Goal: Task Accomplishment & Management: Manage account settings

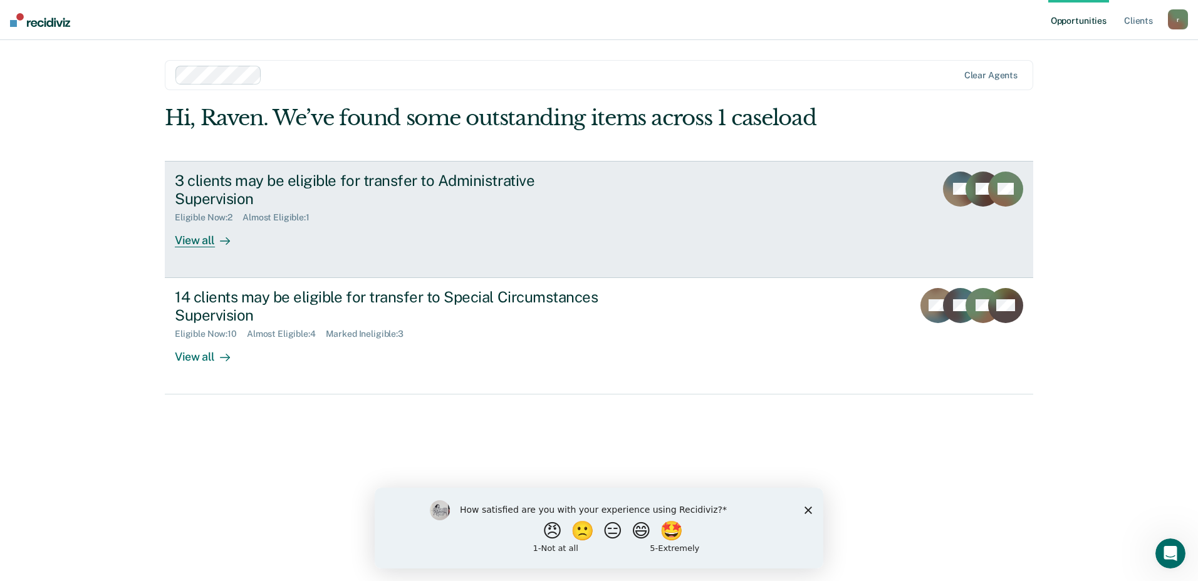
click at [196, 223] on div "View all" at bounding box center [210, 235] width 70 height 24
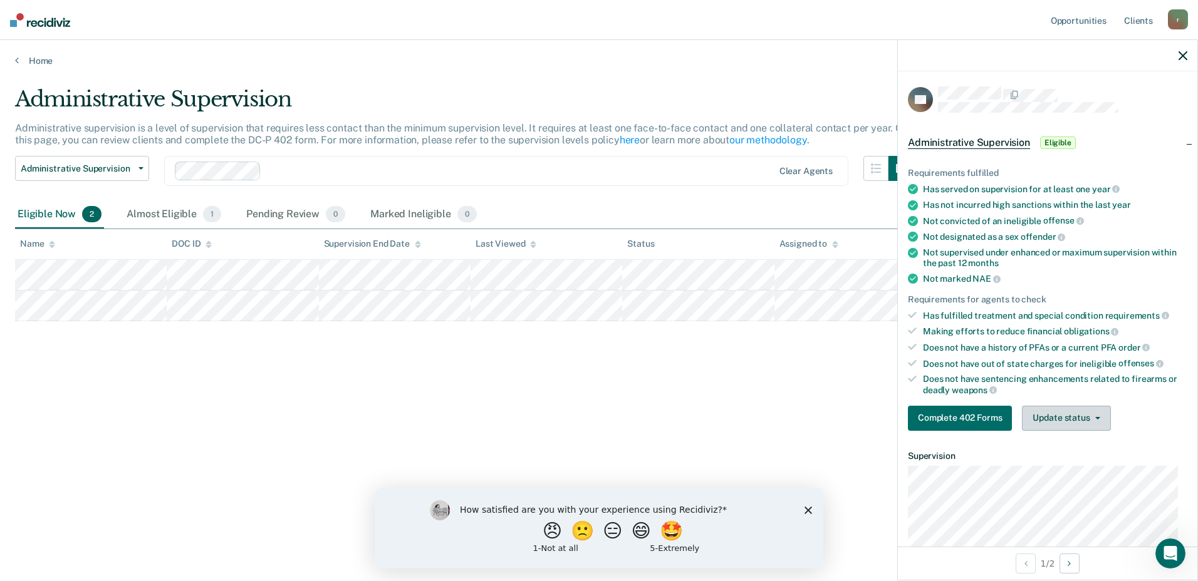
scroll to position [63, 0]
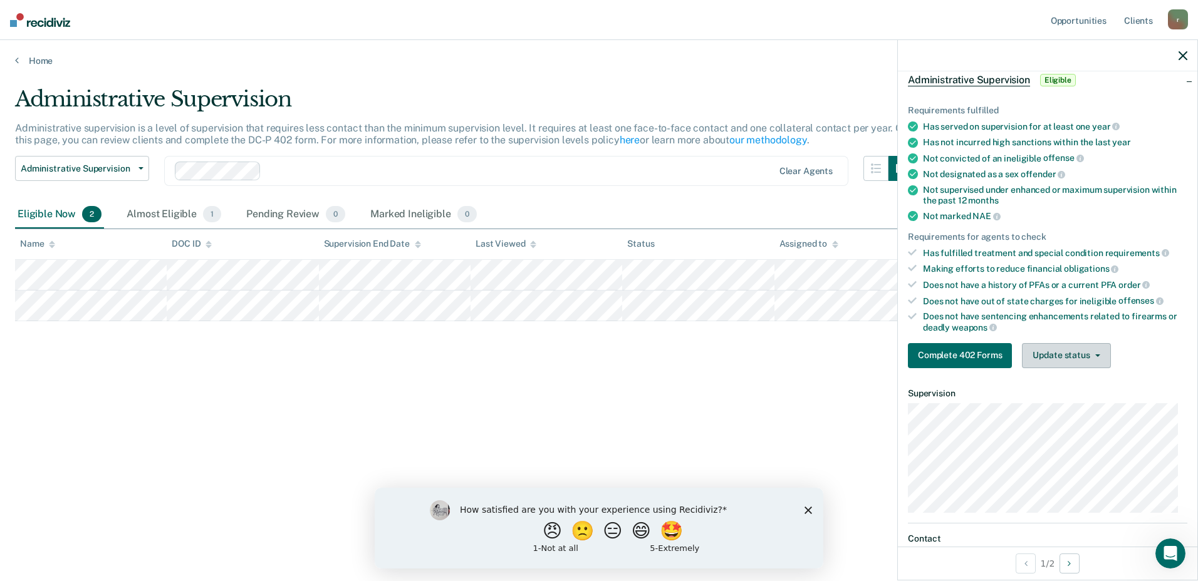
click at [1085, 364] on button "Update status" at bounding box center [1066, 355] width 88 height 25
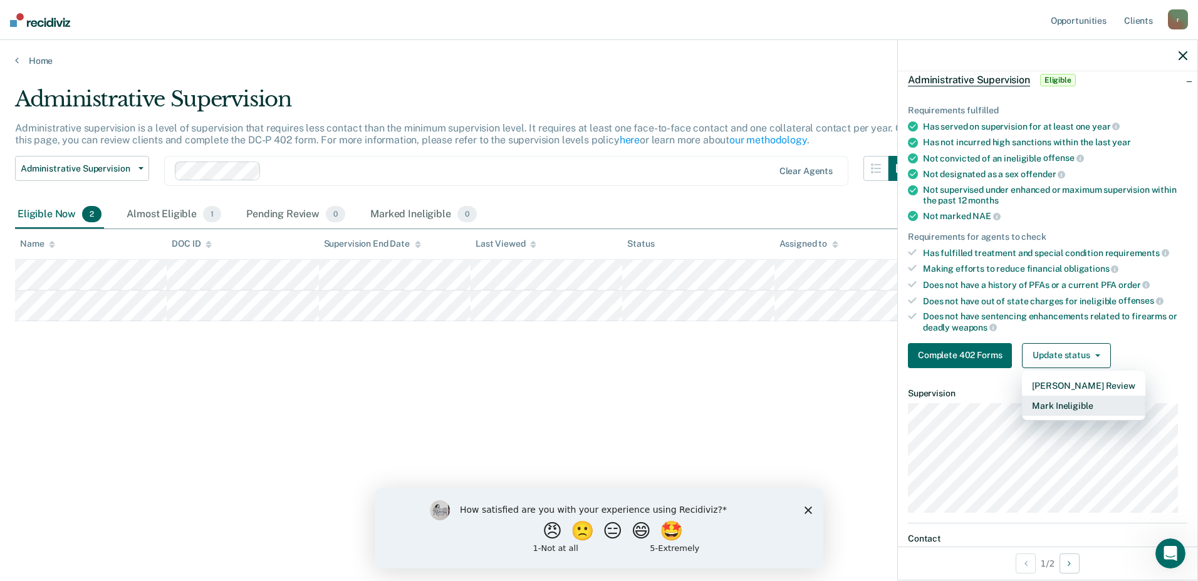
click at [1083, 405] on button "Mark Ineligible" at bounding box center [1083, 406] width 123 height 20
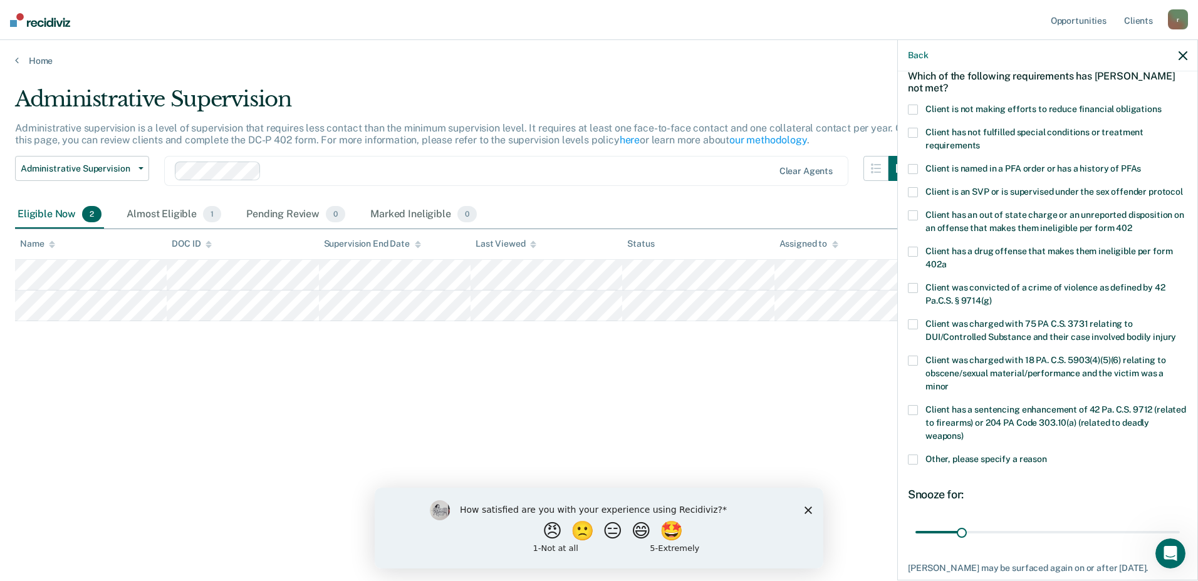
click at [913, 108] on span at bounding box center [913, 110] width 10 height 10
click at [1161, 105] on input "Client is not making efforts to reduce financial obligations" at bounding box center [1161, 105] width 0 height 0
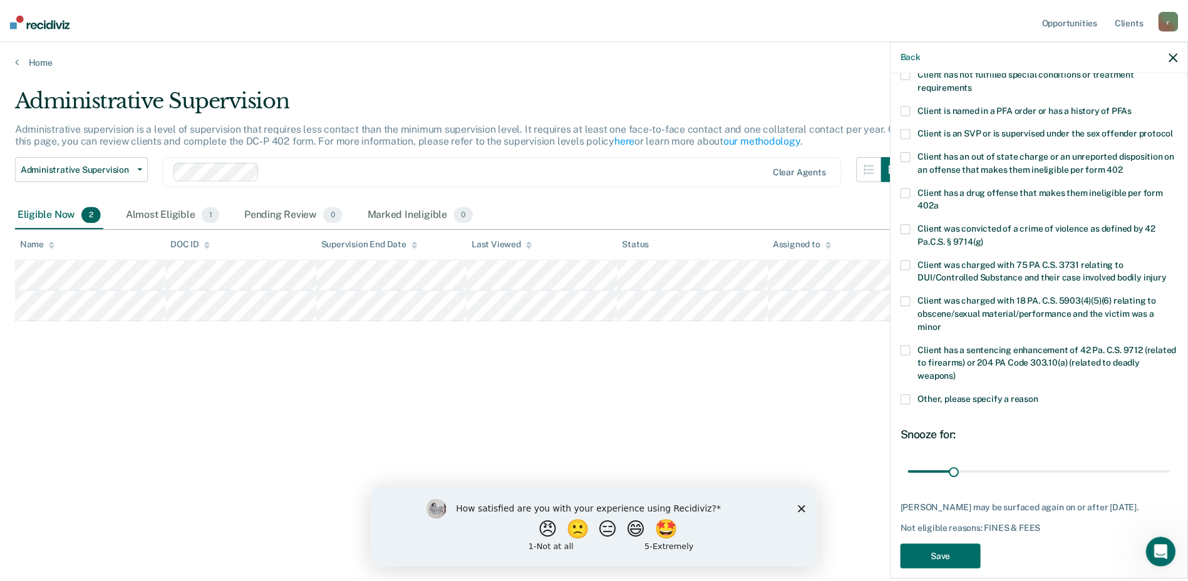
scroll to position [149, 0]
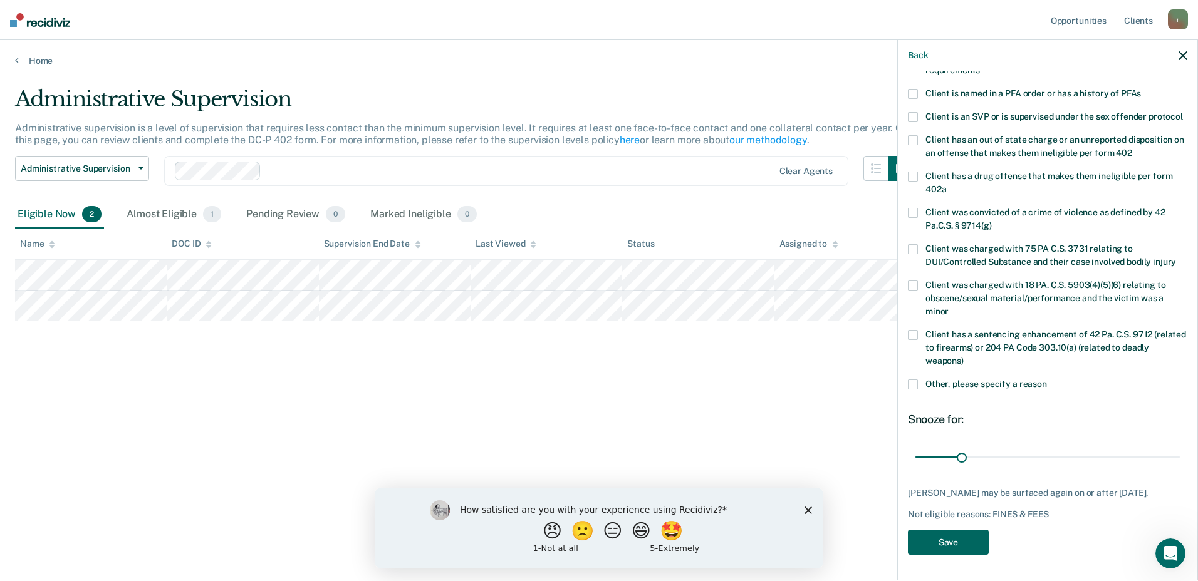
click at [965, 545] on button "Save" at bounding box center [948, 543] width 81 height 26
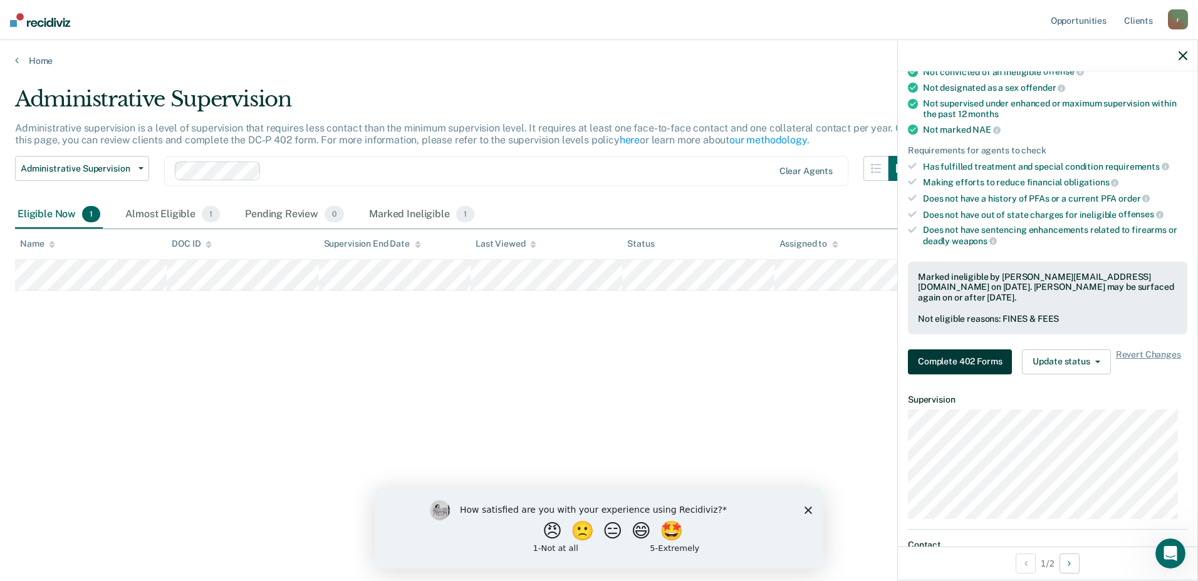
click at [930, 362] on button "Complete 402 Forms" at bounding box center [960, 362] width 104 height 25
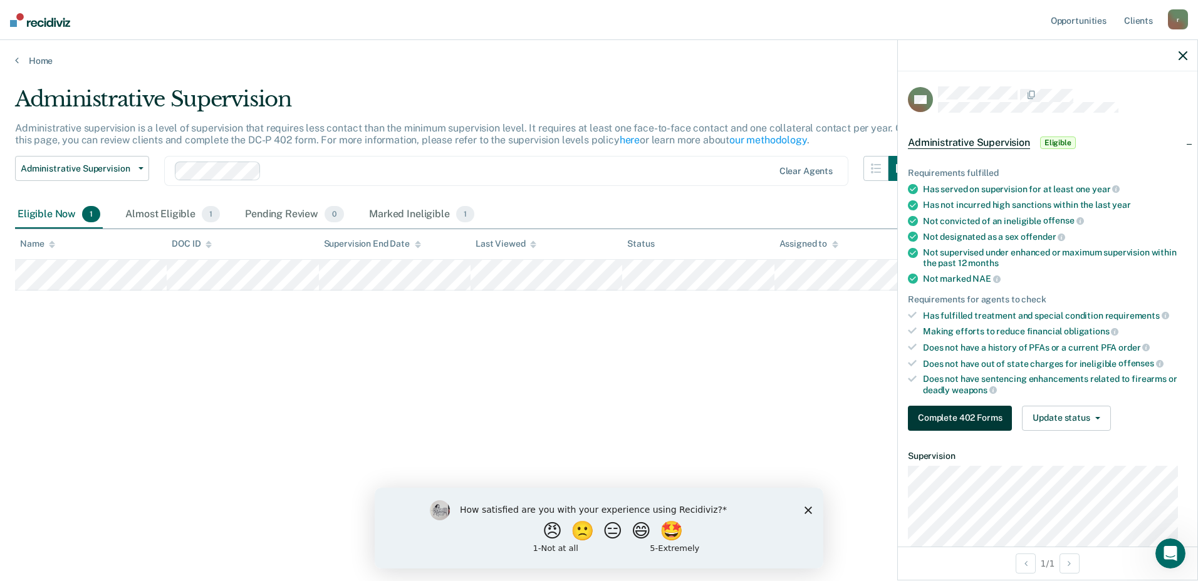
click at [951, 418] on button "Complete 402 Forms" at bounding box center [960, 418] width 104 height 25
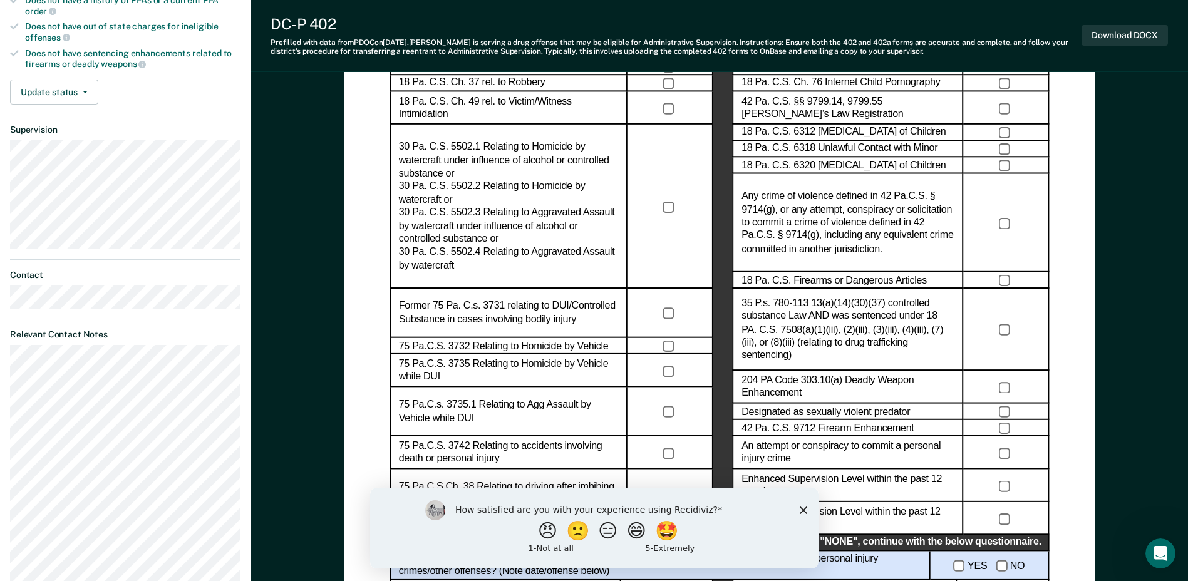
scroll to position [376, 0]
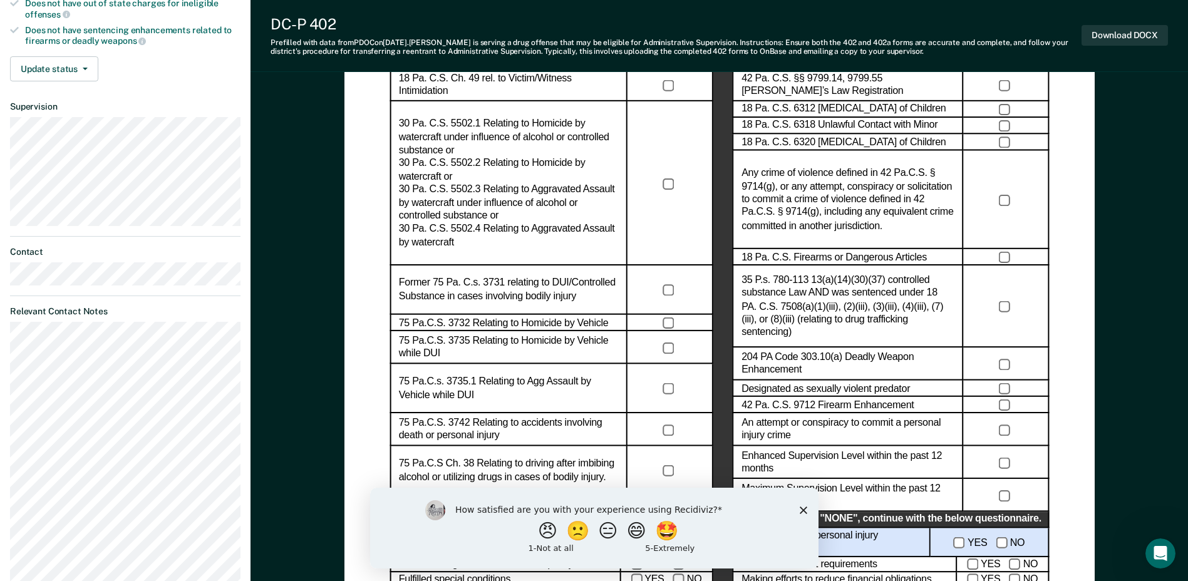
click at [805, 506] on icon "Close survey" at bounding box center [803, 510] width 8 height 8
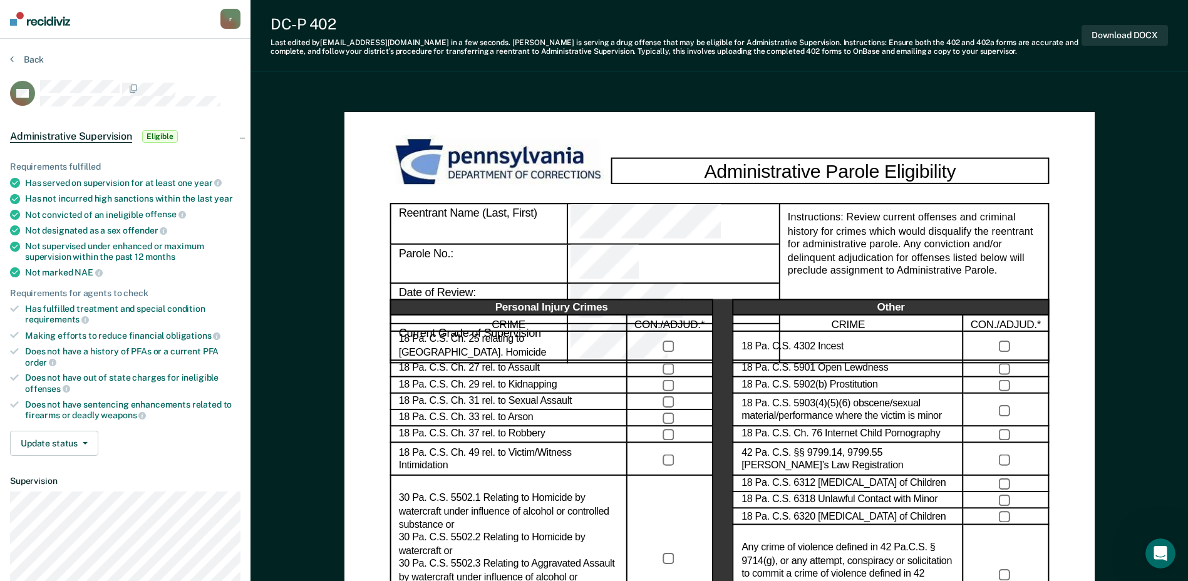
scroll to position [0, 0]
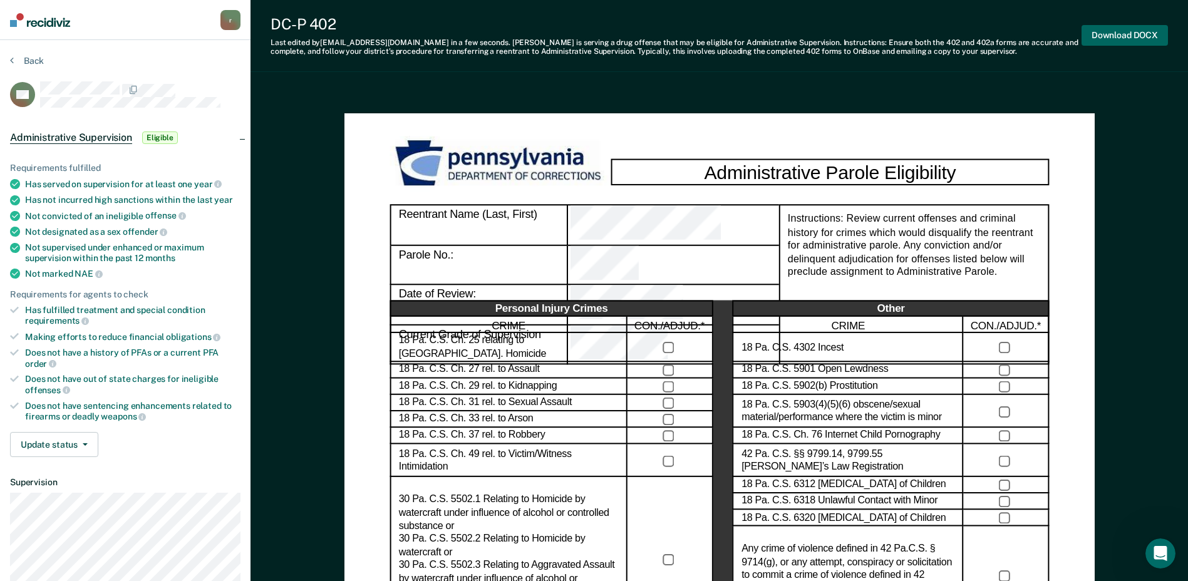
click at [1124, 34] on button "Download DOCX" at bounding box center [1125, 35] width 86 height 21
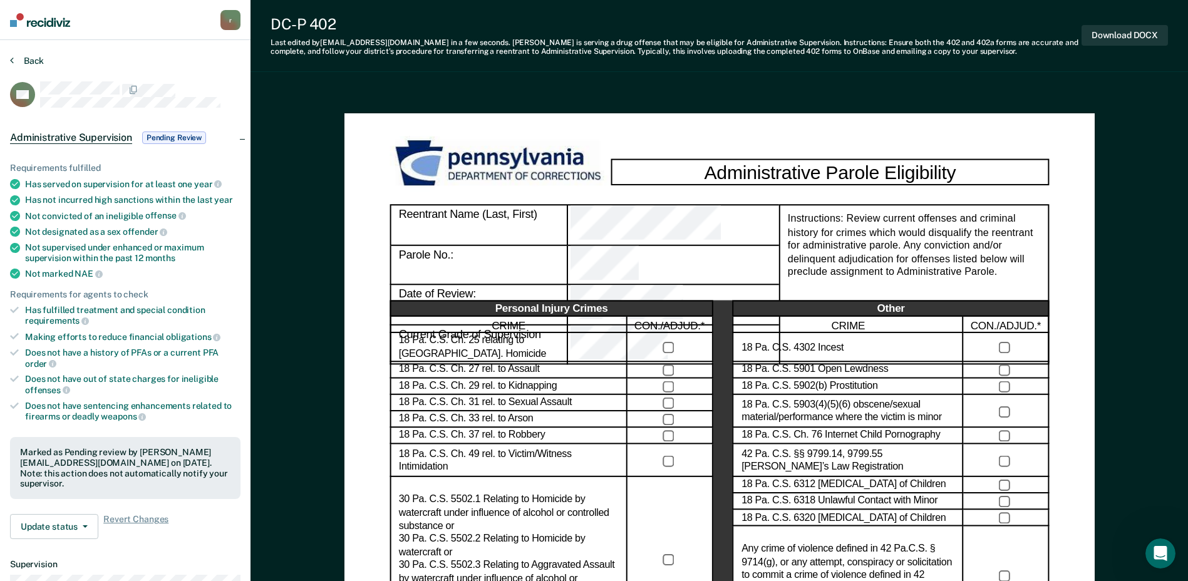
click at [32, 61] on button "Back" at bounding box center [27, 60] width 34 height 11
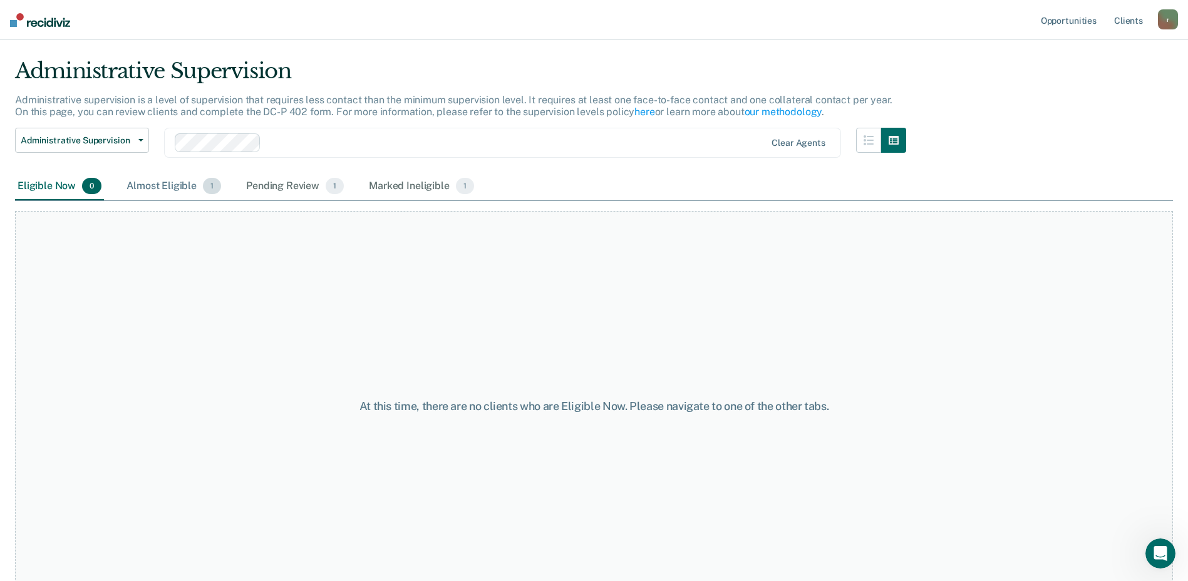
scroll to position [49, 0]
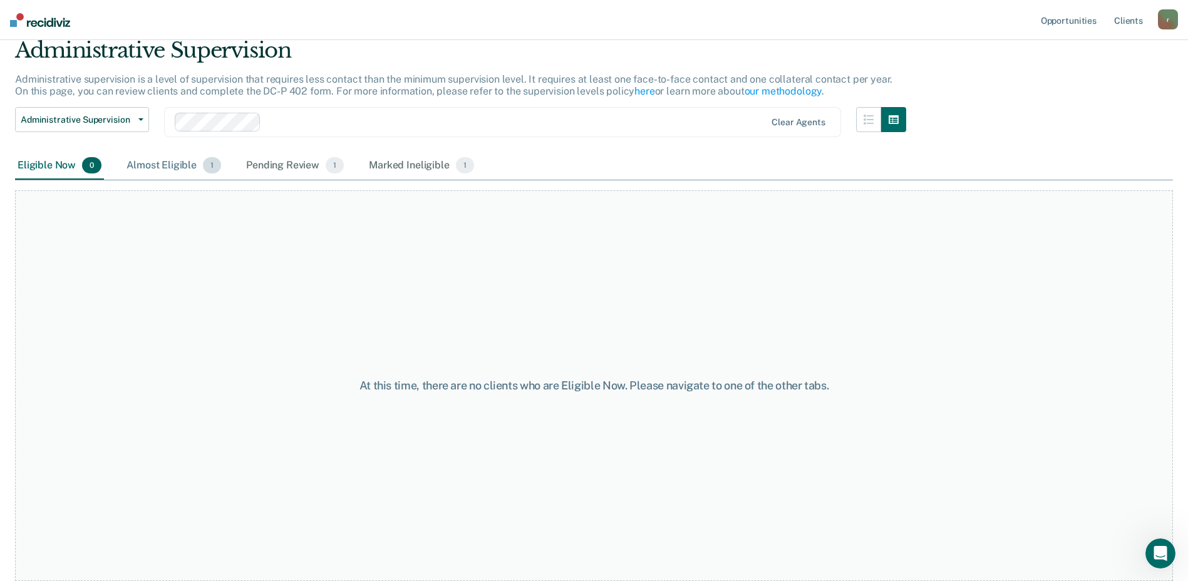
click at [166, 167] on div "Almost Eligible 1" at bounding box center [174, 166] width 100 height 28
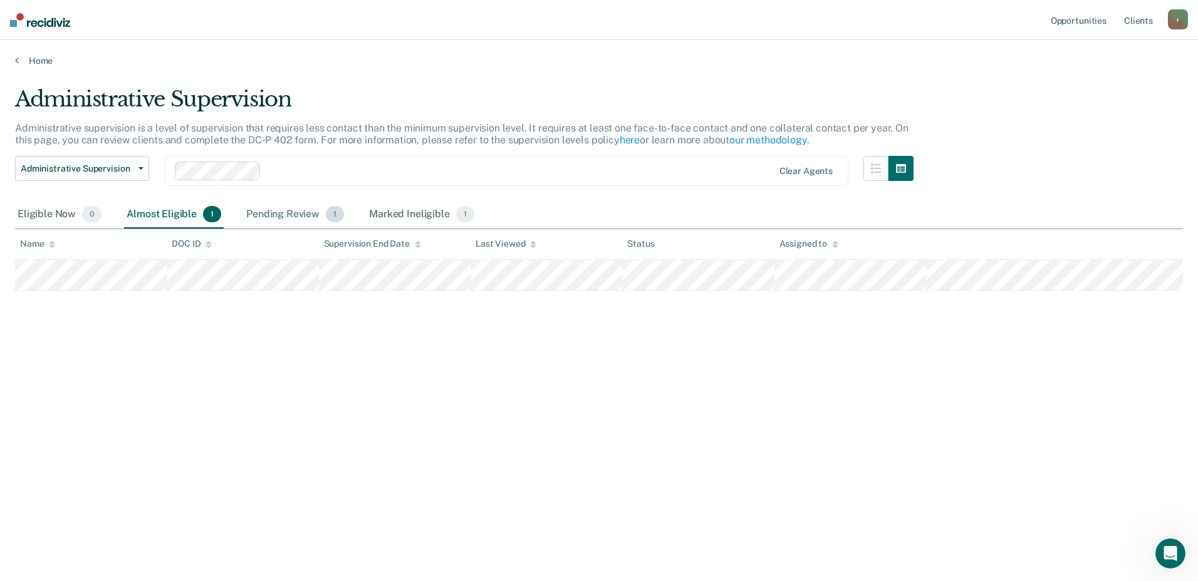
click at [288, 214] on div "Pending Review 1" at bounding box center [295, 215] width 103 height 28
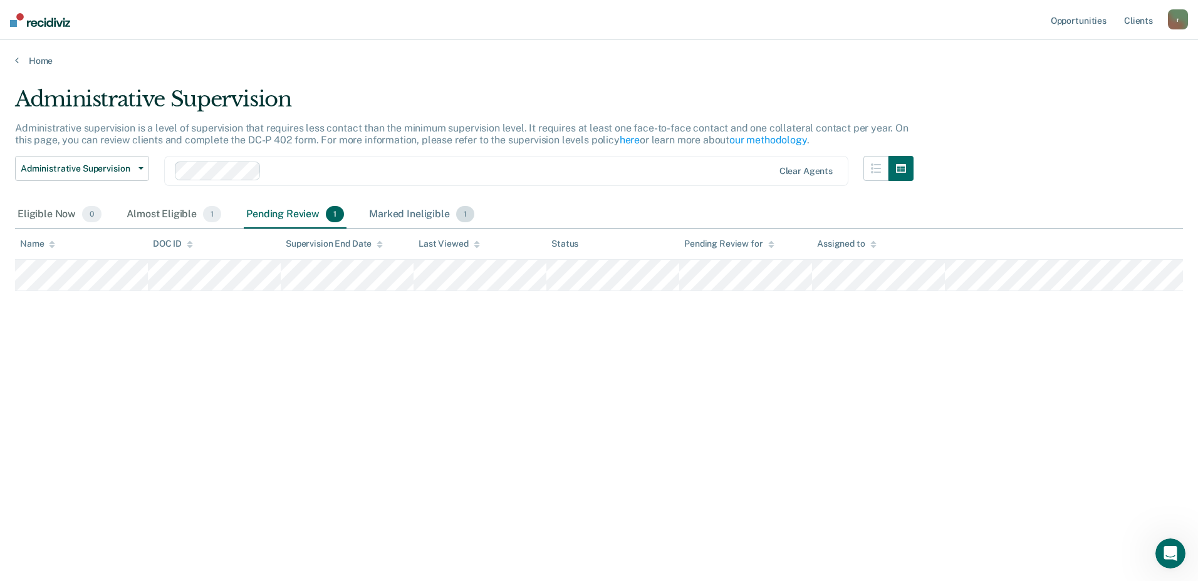
click at [403, 216] on div "Marked Ineligible 1" at bounding box center [421, 215] width 110 height 28
click at [41, 63] on link "Home" at bounding box center [599, 60] width 1168 height 11
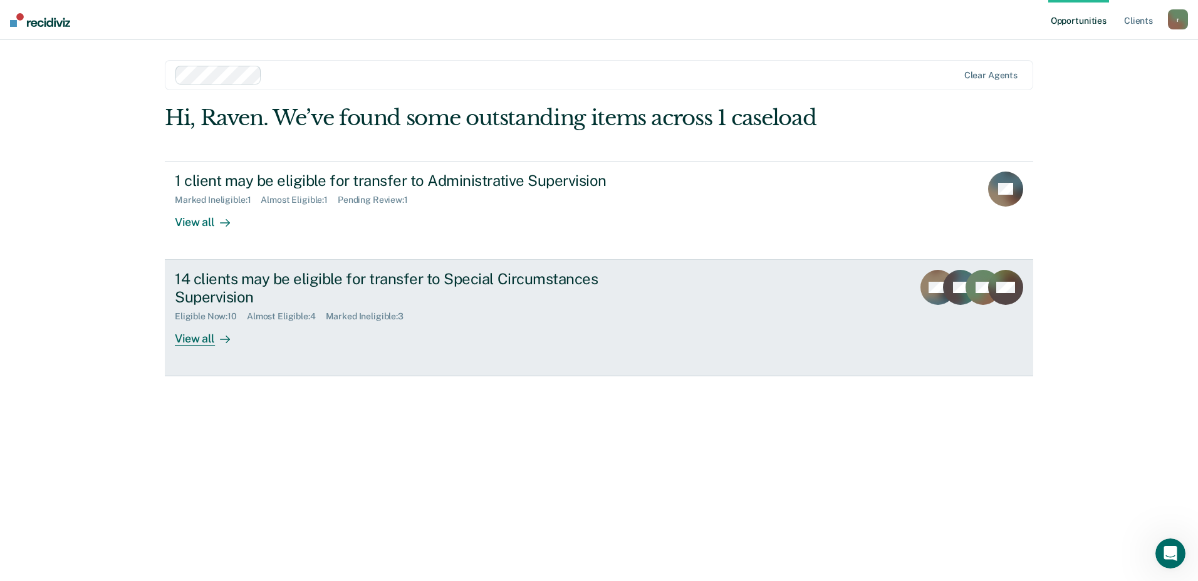
click at [204, 340] on div "View all" at bounding box center [210, 333] width 70 height 24
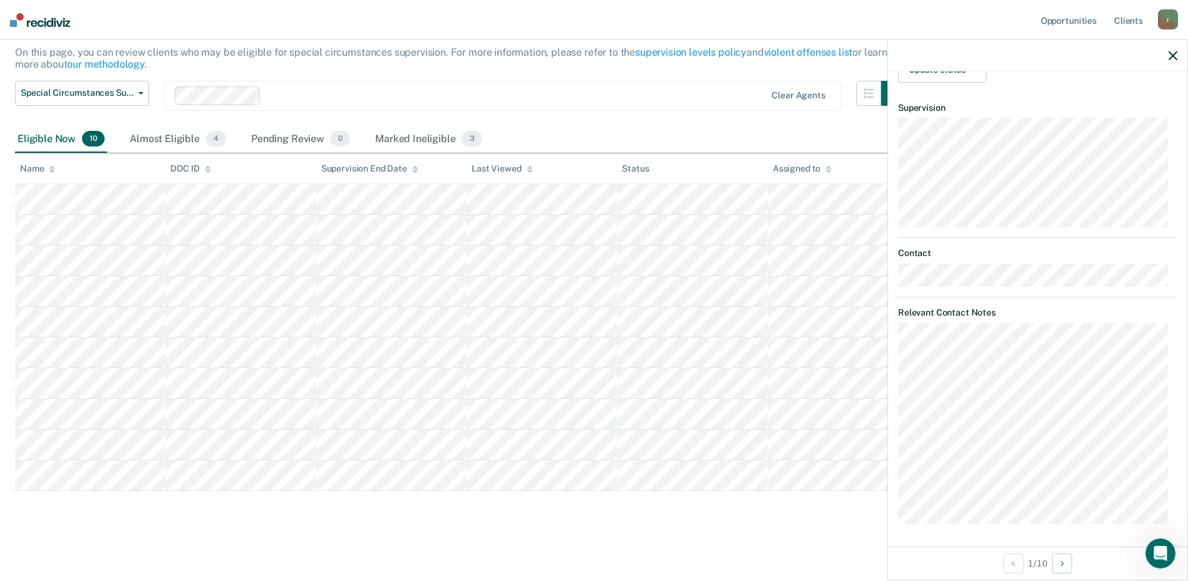
scroll to position [259, 0]
click at [1068, 568] on button "Next Opportunity" at bounding box center [1062, 564] width 20 height 20
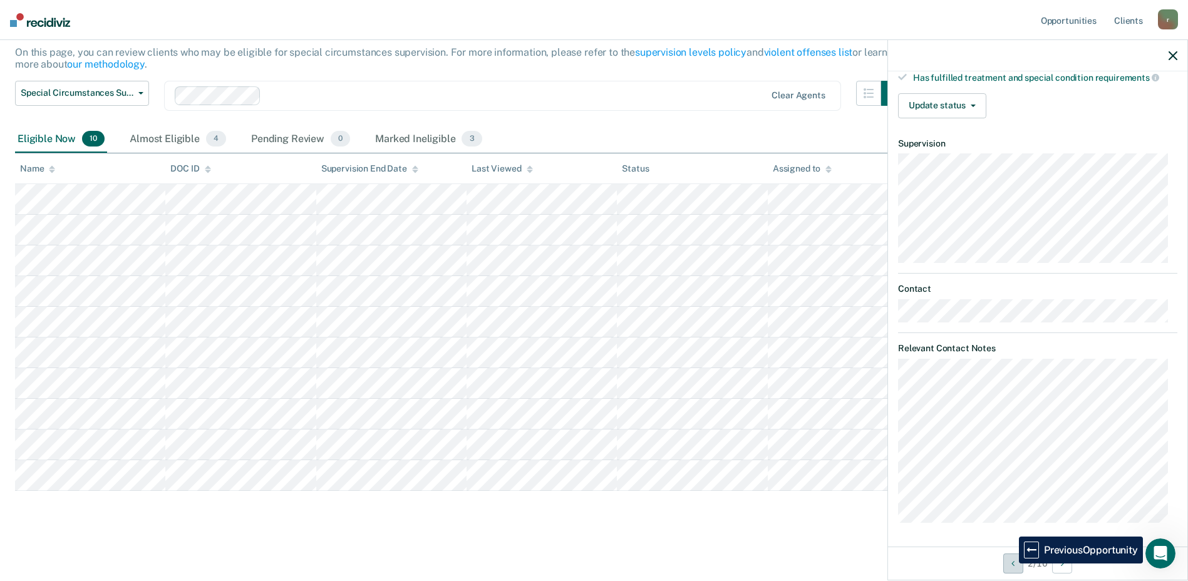
click at [1012, 564] on icon "Previous Opportunity" at bounding box center [1013, 563] width 3 height 9
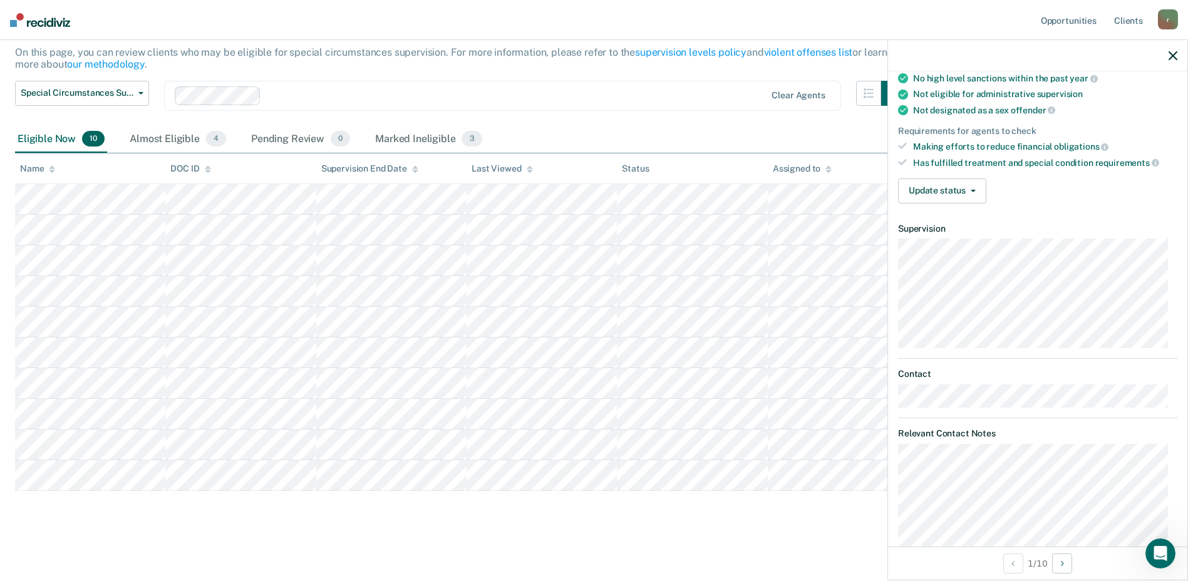
scroll to position [133, 0]
click at [972, 185] on button "Update status" at bounding box center [942, 194] width 88 height 25
click at [967, 190] on button "Update status" at bounding box center [942, 194] width 88 height 25
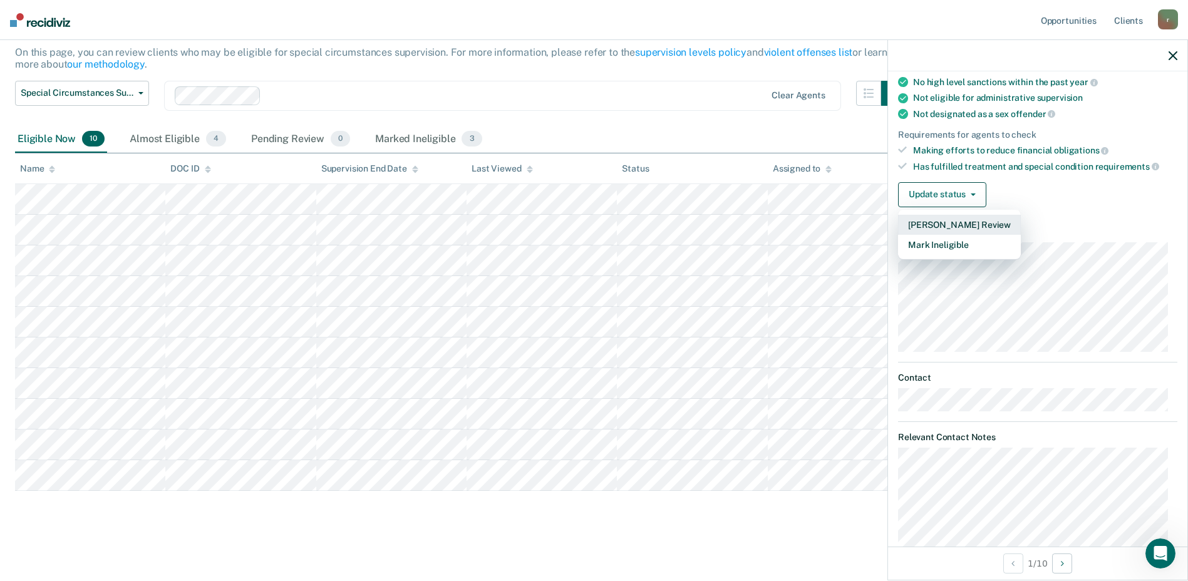
click at [957, 221] on button "Mark Pending Review" at bounding box center [959, 225] width 123 height 20
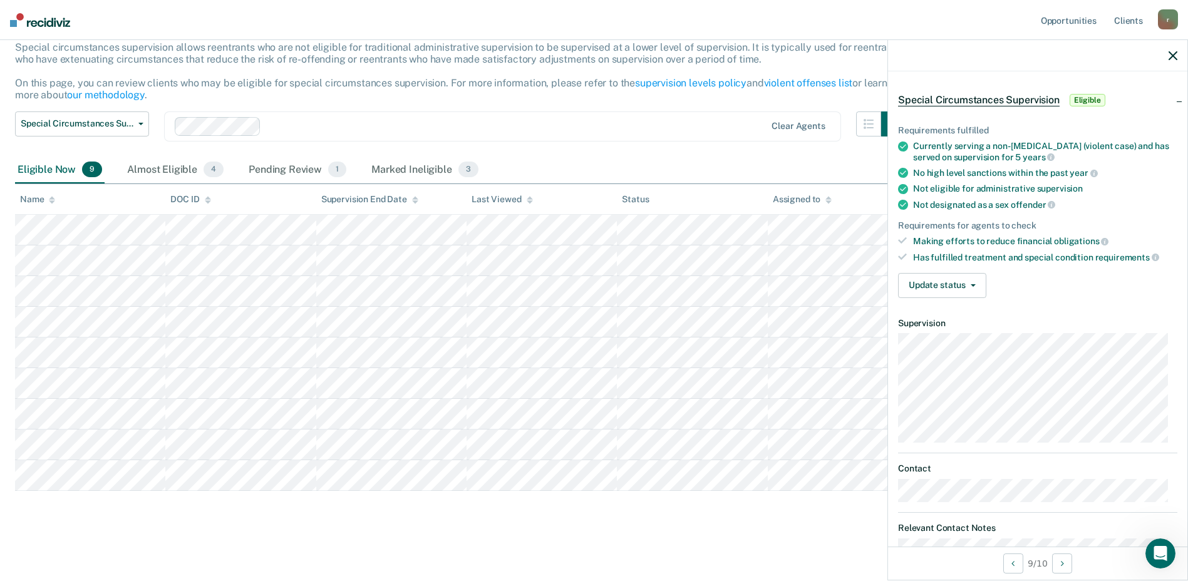
scroll to position [39, 0]
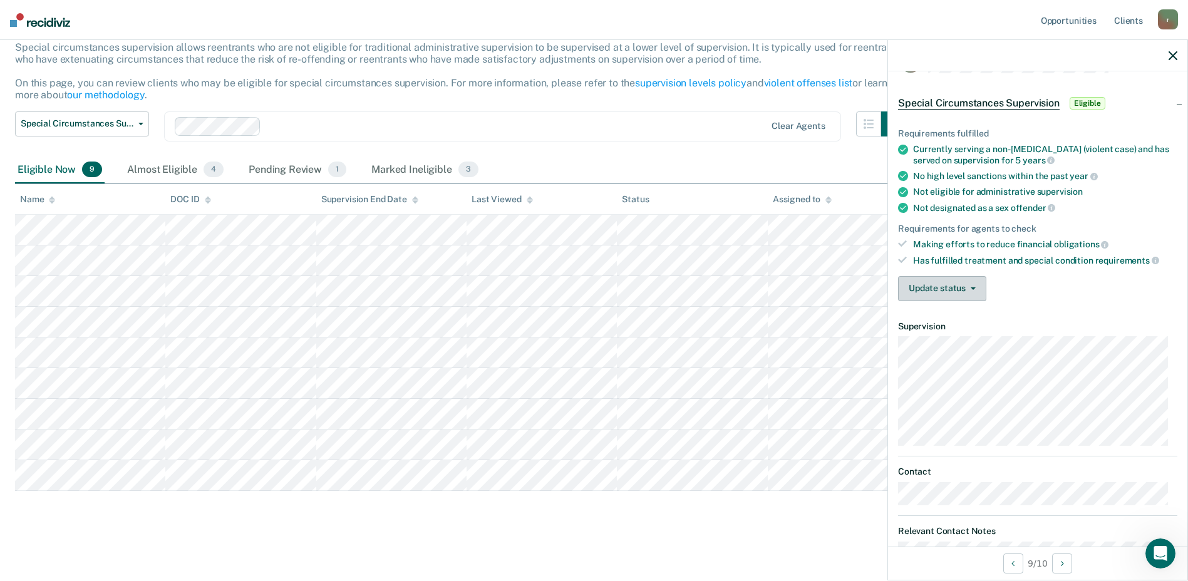
click at [975, 285] on button "Update status" at bounding box center [942, 288] width 88 height 25
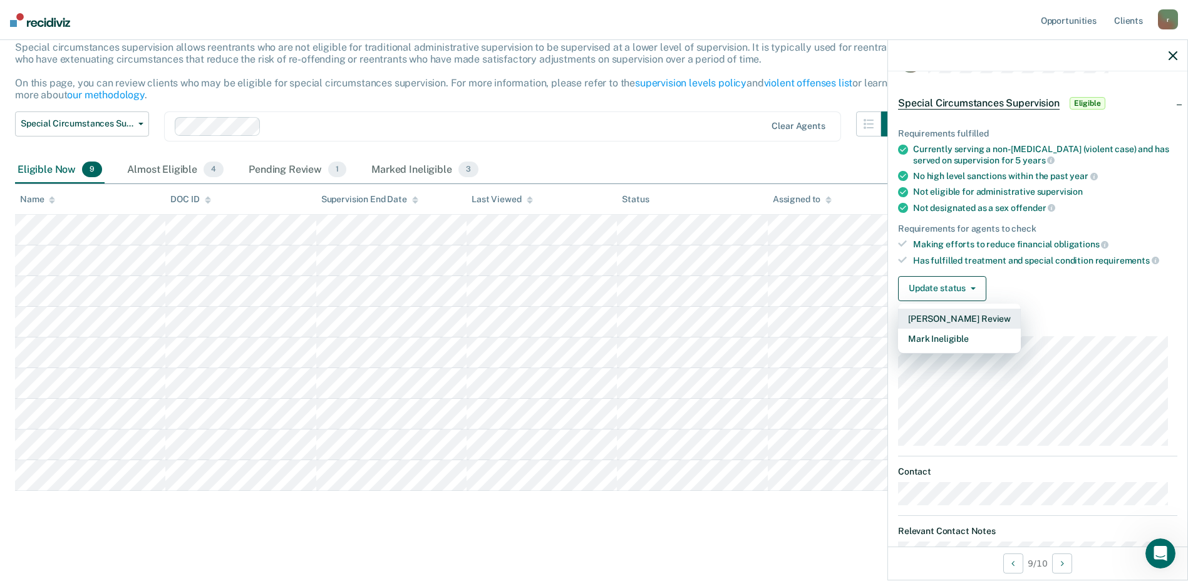
click at [984, 314] on button "Mark Pending Review" at bounding box center [959, 319] width 123 height 20
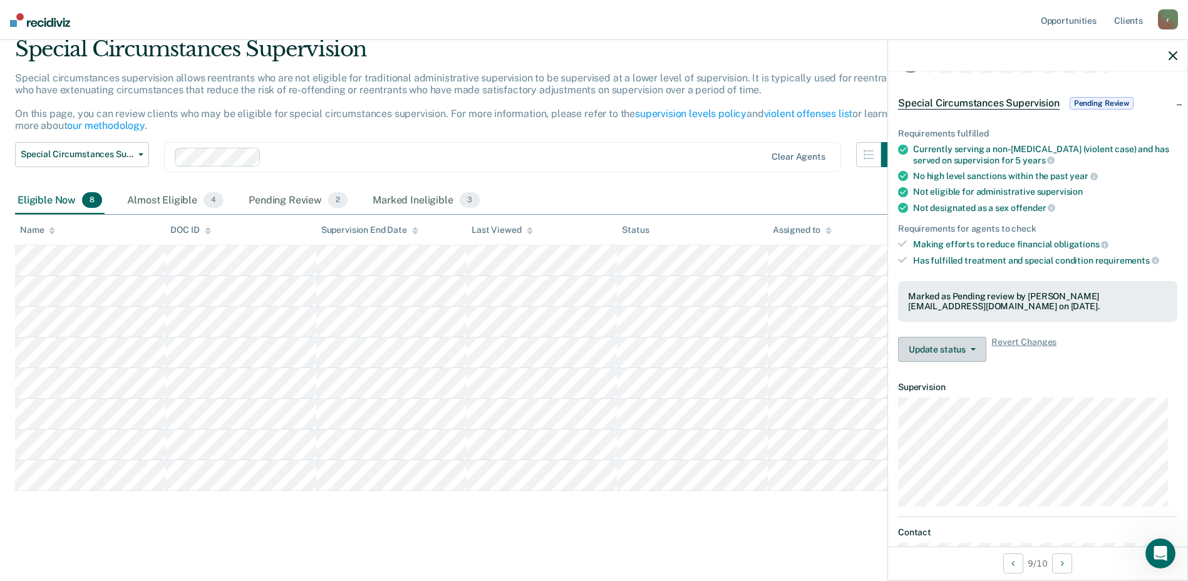
scroll to position [50, 0]
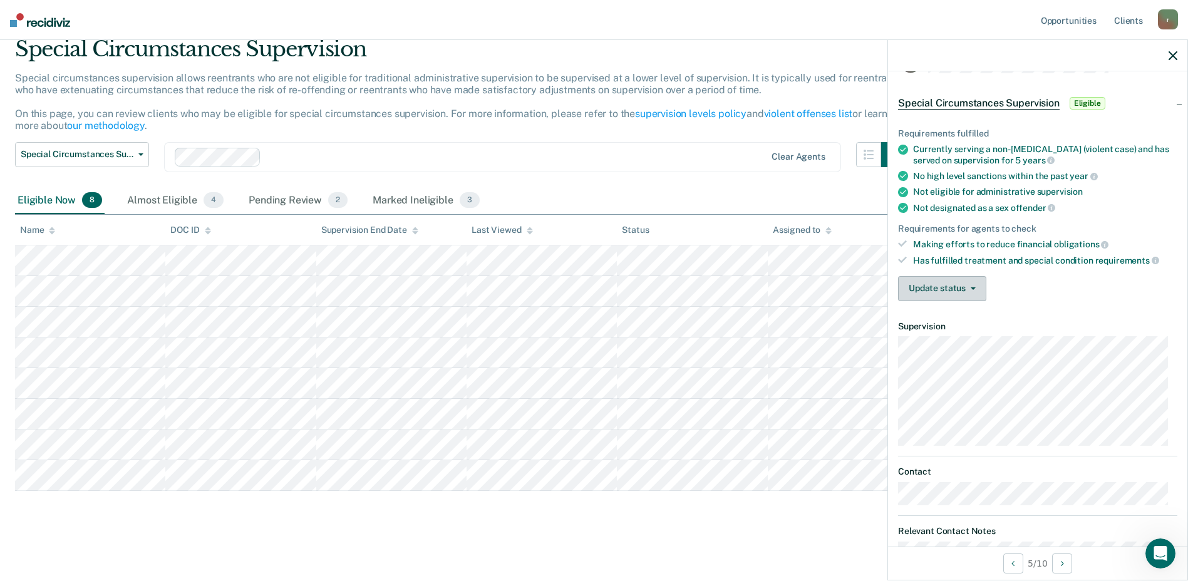
click at [946, 286] on button "Update status" at bounding box center [942, 288] width 88 height 25
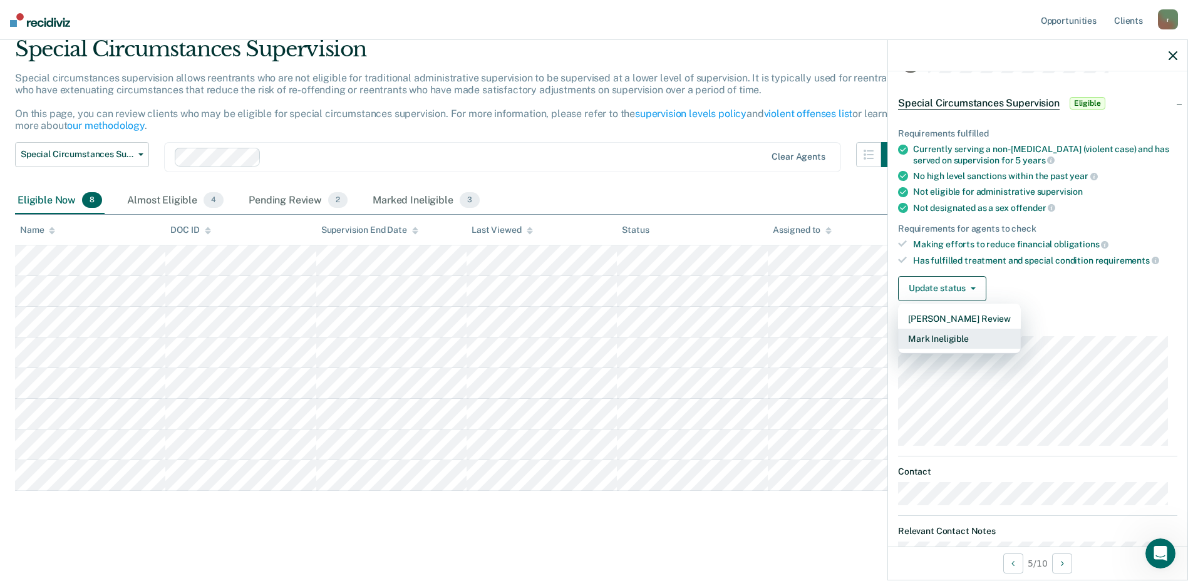
click at [976, 331] on button "Mark Ineligible" at bounding box center [959, 339] width 123 height 20
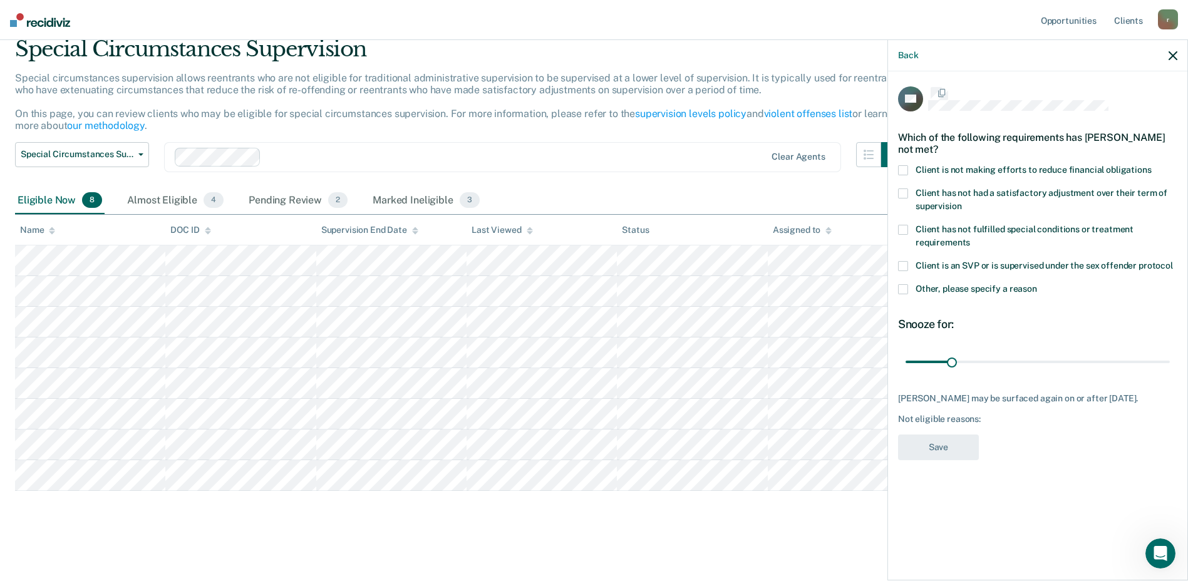
scroll to position [0, 0]
click at [910, 170] on label "Client is not making efforts to reduce financial obligations" at bounding box center [1037, 173] width 279 height 13
click at [1152, 167] on input "Client is not making efforts to reduce financial obligations" at bounding box center [1152, 167] width 0 height 0
click at [895, 190] on div "DP Which of the following requirements has David Patterson not met? Client is n…" at bounding box center [1037, 324] width 299 height 507
click at [905, 196] on span at bounding box center [903, 195] width 10 height 10
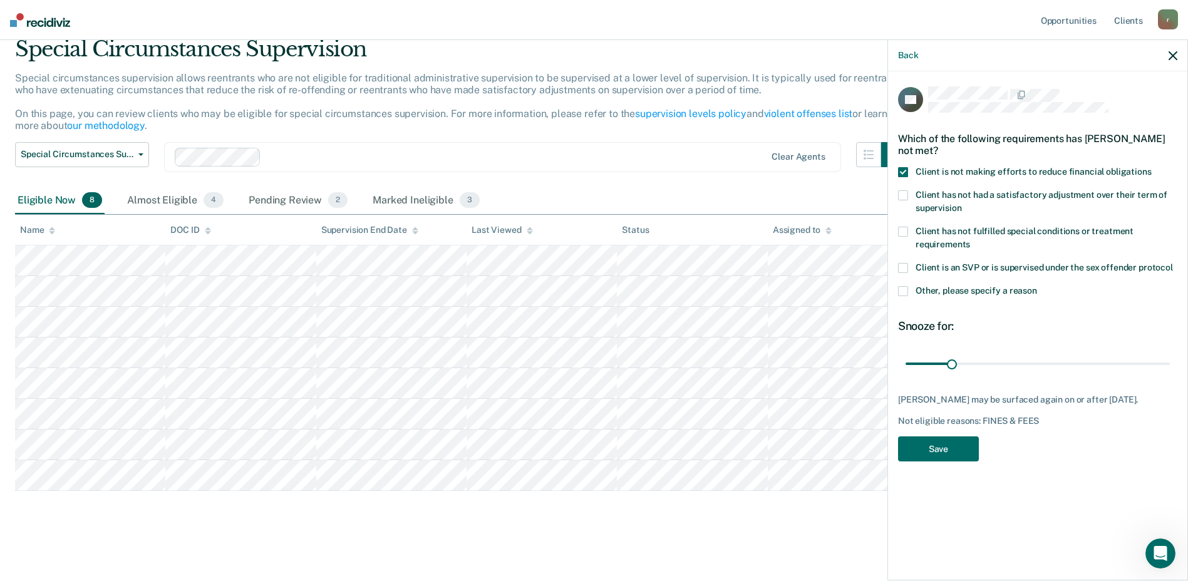
click at [962, 204] on input "Client has not had a satisfactory adjustment over their term of supervision" at bounding box center [962, 204] width 0 height 0
click at [927, 452] on button "Save" at bounding box center [938, 450] width 81 height 26
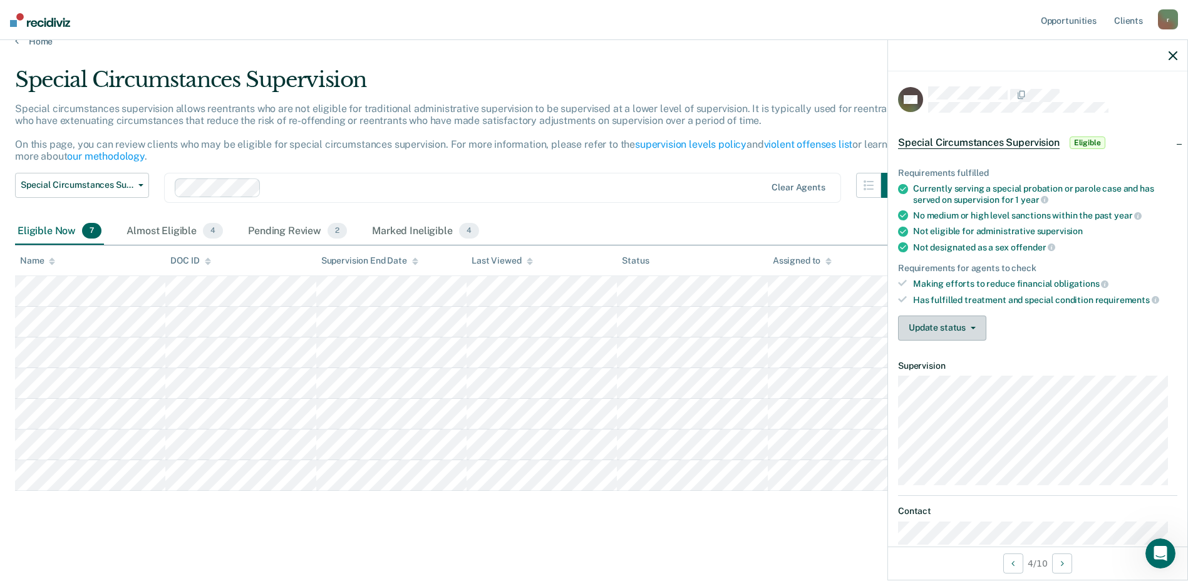
click at [978, 326] on button "Update status" at bounding box center [942, 328] width 88 height 25
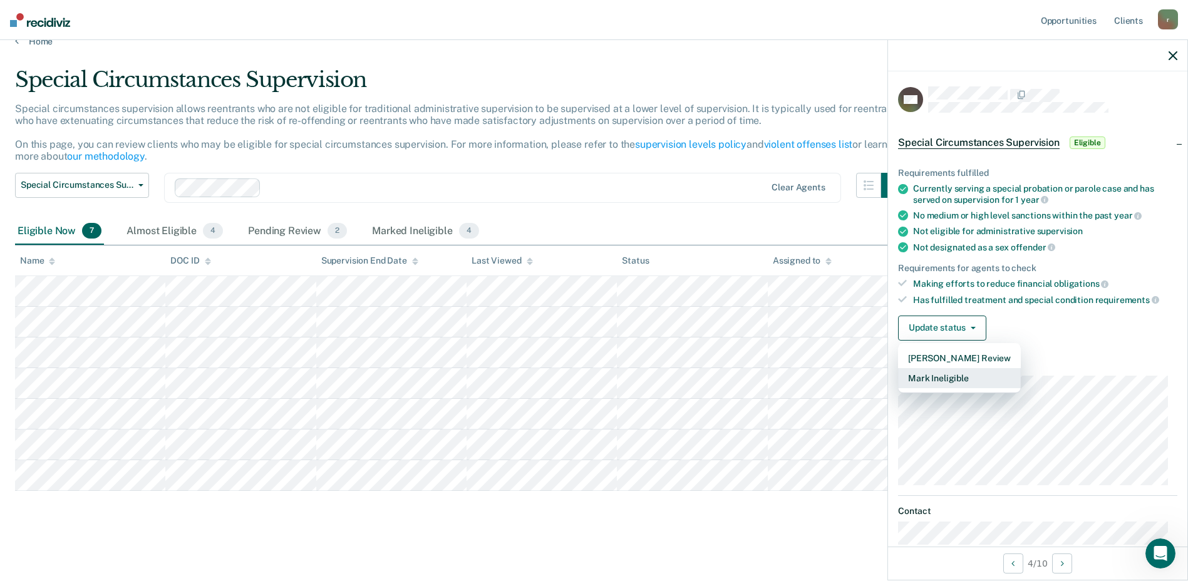
click at [973, 378] on button "Mark Ineligible" at bounding box center [959, 378] width 123 height 20
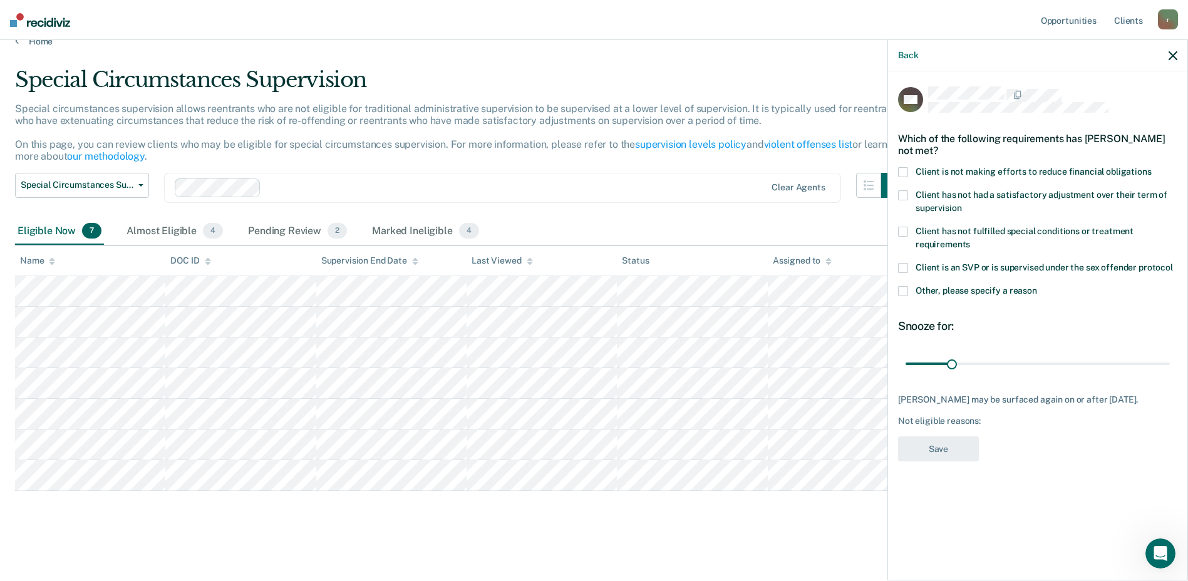
click at [901, 172] on span at bounding box center [903, 172] width 10 height 10
click at [1152, 167] on input "Client is not making efforts to reduce financial obligations" at bounding box center [1152, 167] width 0 height 0
click at [938, 449] on button "Save" at bounding box center [938, 450] width 81 height 26
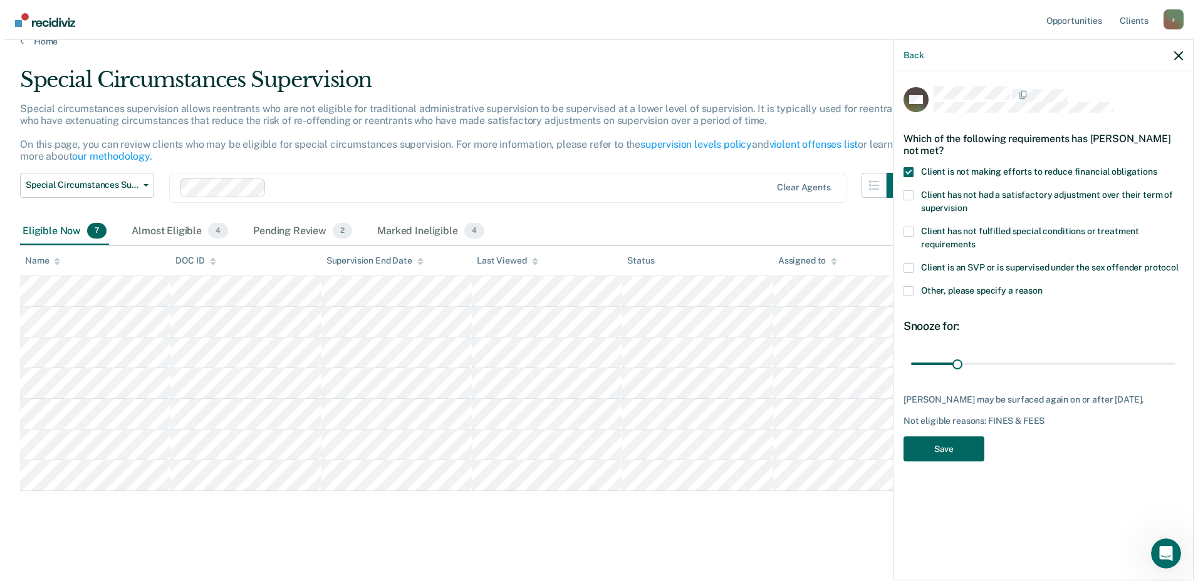
scroll to position [0, 0]
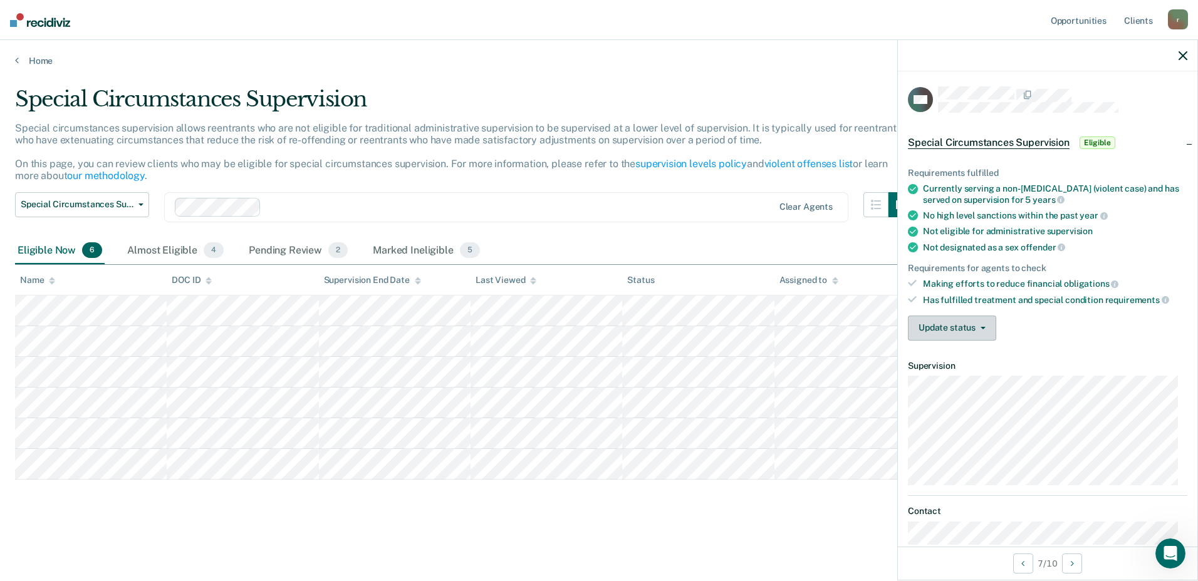
click at [982, 323] on button "Update status" at bounding box center [952, 328] width 88 height 25
click at [981, 323] on button "Update status" at bounding box center [952, 328] width 88 height 25
click at [984, 322] on button "Update status" at bounding box center [952, 328] width 88 height 25
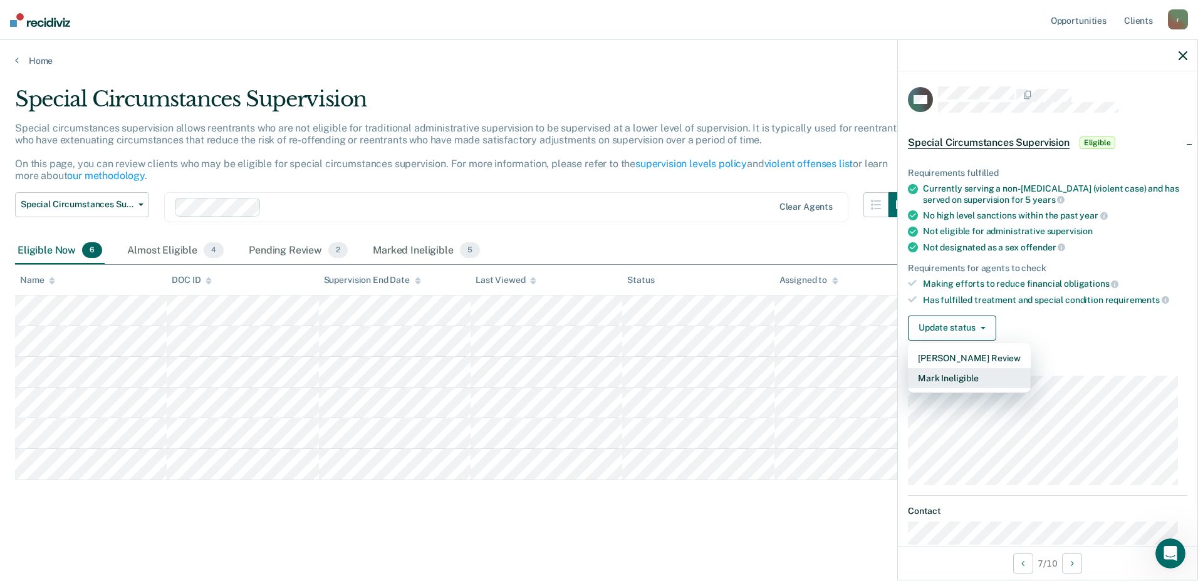
click at [959, 381] on button "Mark Ineligible" at bounding box center [969, 378] width 123 height 20
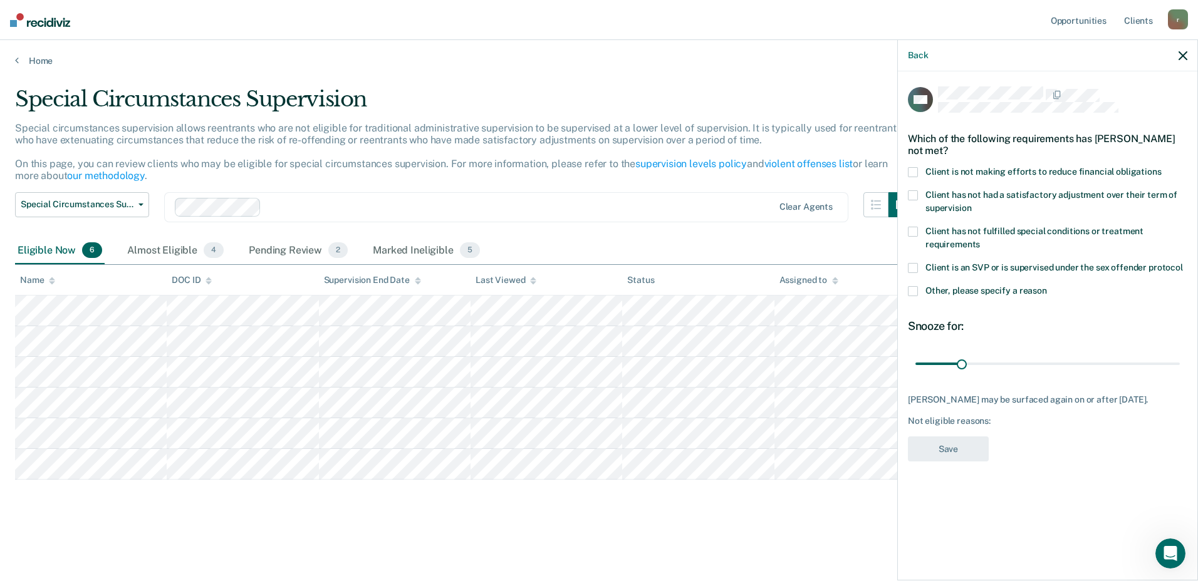
click at [948, 172] on span "Client is not making efforts to reduce financial obligations" at bounding box center [1043, 172] width 236 height 10
click at [1161, 167] on input "Client is not making efforts to reduce financial obligations" at bounding box center [1161, 167] width 0 height 0
click at [916, 194] on span at bounding box center [913, 195] width 10 height 10
click at [971, 204] on input "Client has not had a satisfactory adjustment over their term of supervision" at bounding box center [971, 204] width 0 height 0
click at [957, 462] on button "Save" at bounding box center [948, 450] width 81 height 26
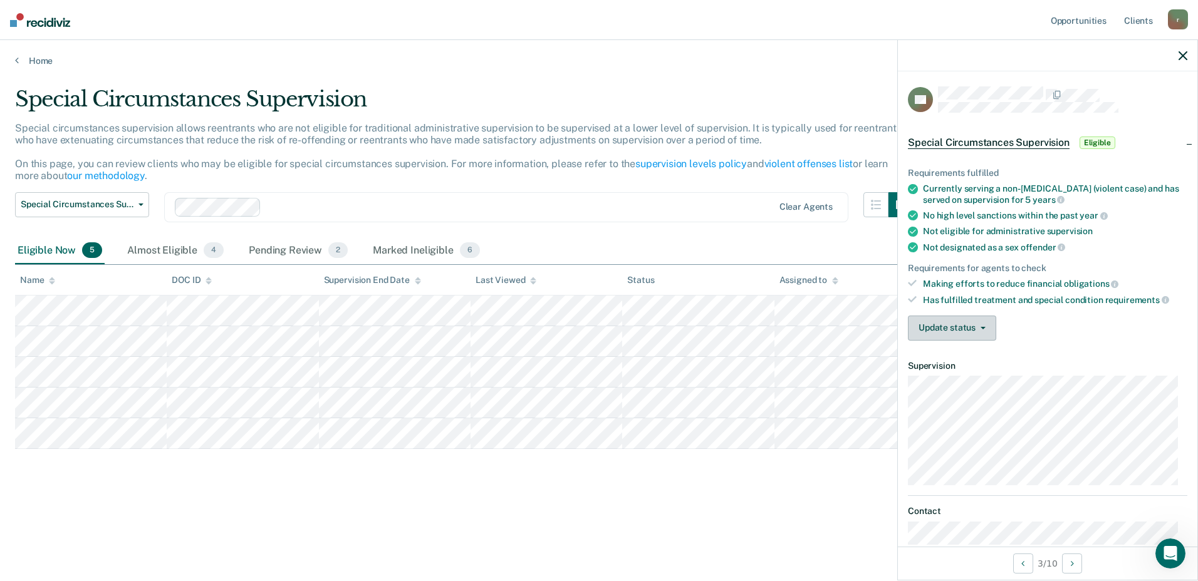
click at [987, 333] on button "Update status" at bounding box center [952, 328] width 88 height 25
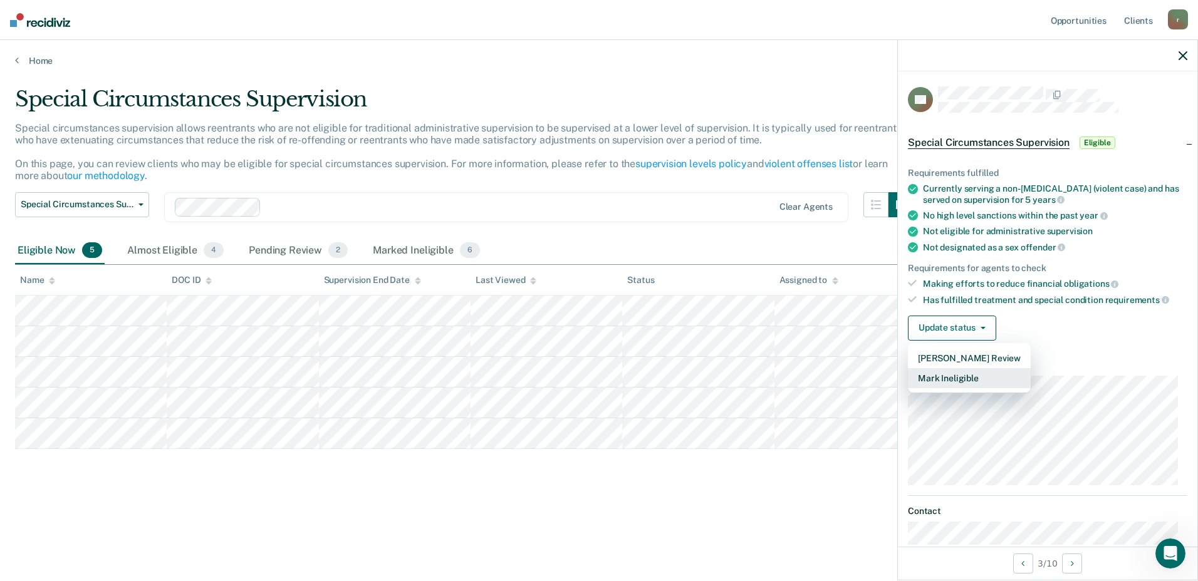
click at [985, 385] on button "Mark Ineligible" at bounding box center [969, 378] width 123 height 20
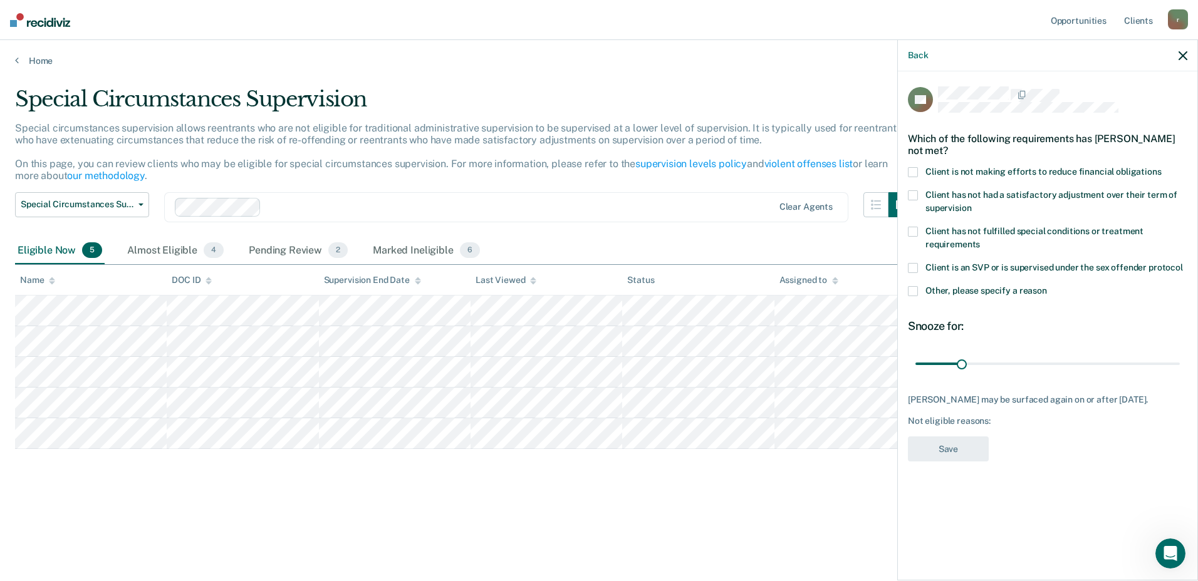
click at [928, 175] on label "Client is not making efforts to reduce financial obligations" at bounding box center [1047, 173] width 279 height 13
click at [1161, 167] on input "Client is not making efforts to reduce financial obligations" at bounding box center [1161, 167] width 0 height 0
click at [957, 445] on button "Save" at bounding box center [948, 450] width 81 height 26
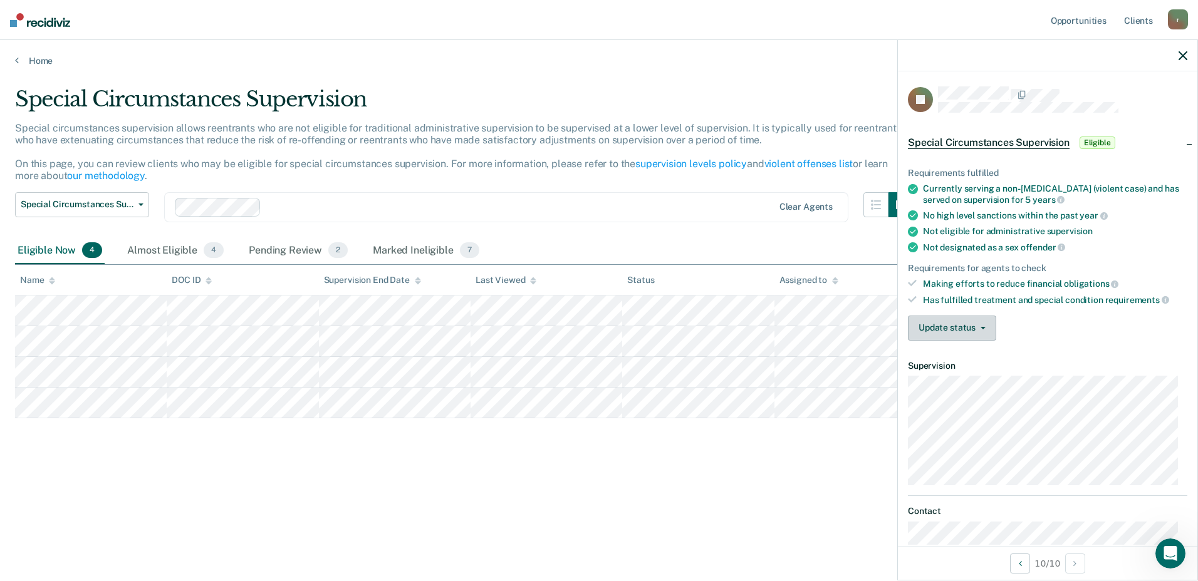
click at [988, 321] on button "Update status" at bounding box center [952, 328] width 88 height 25
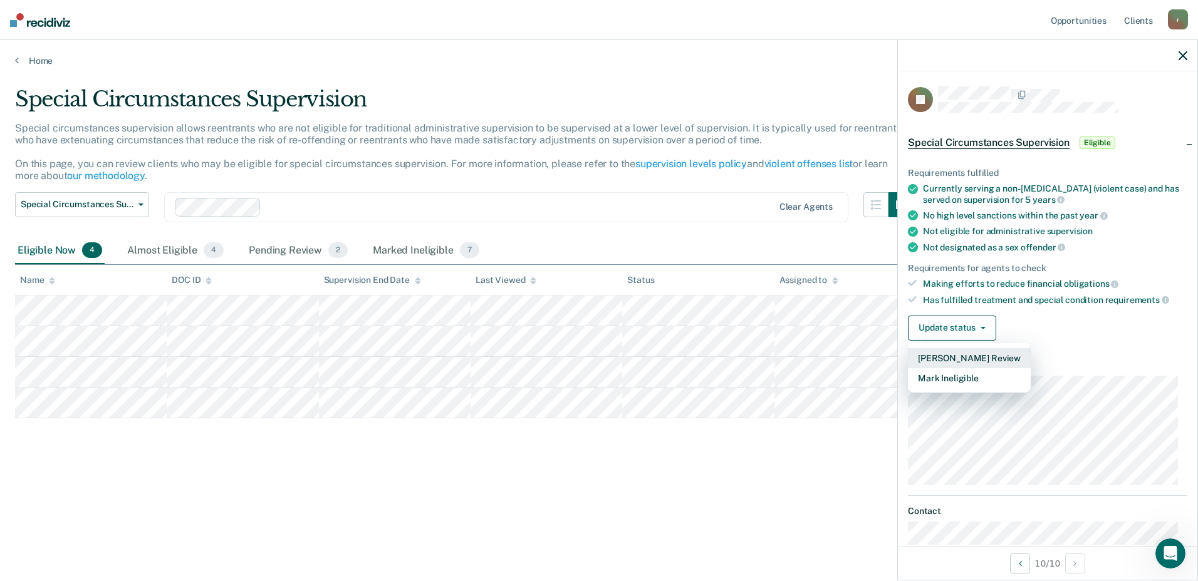
click at [995, 354] on button "Mark Pending Review" at bounding box center [969, 358] width 123 height 20
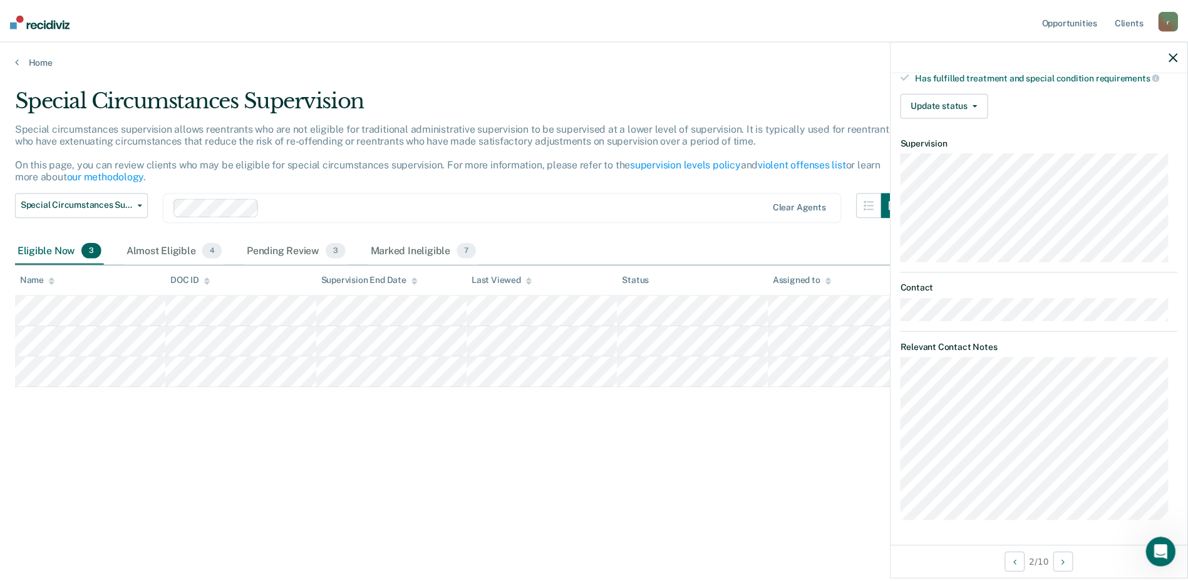
scroll to position [222, 0]
click at [1179, 51] on icon "button" at bounding box center [1182, 55] width 9 height 9
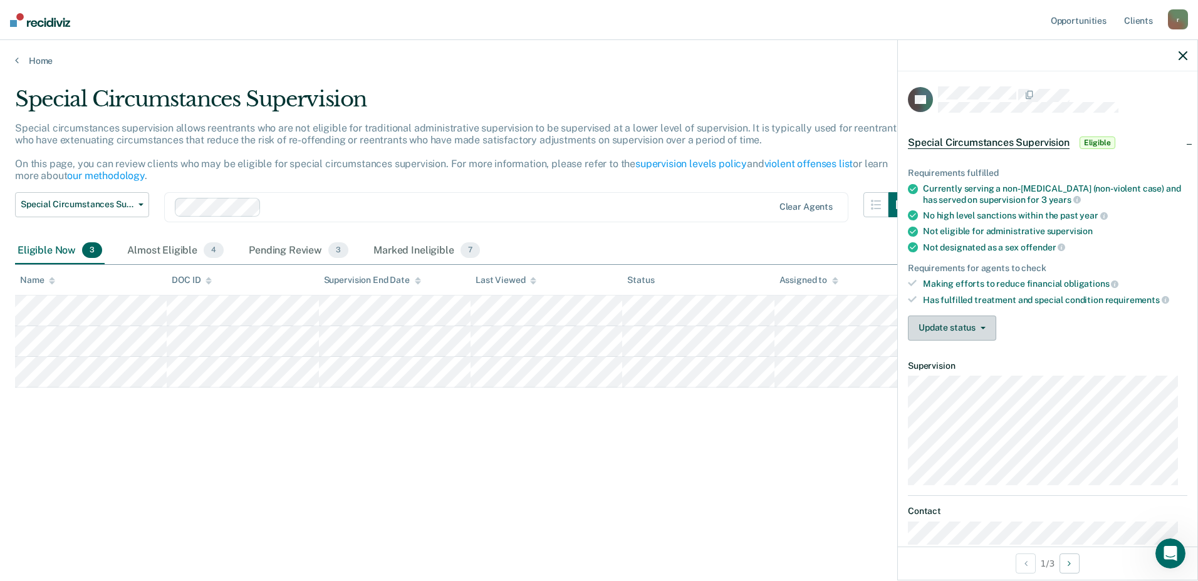
click at [975, 328] on span "button" at bounding box center [980, 328] width 10 height 3
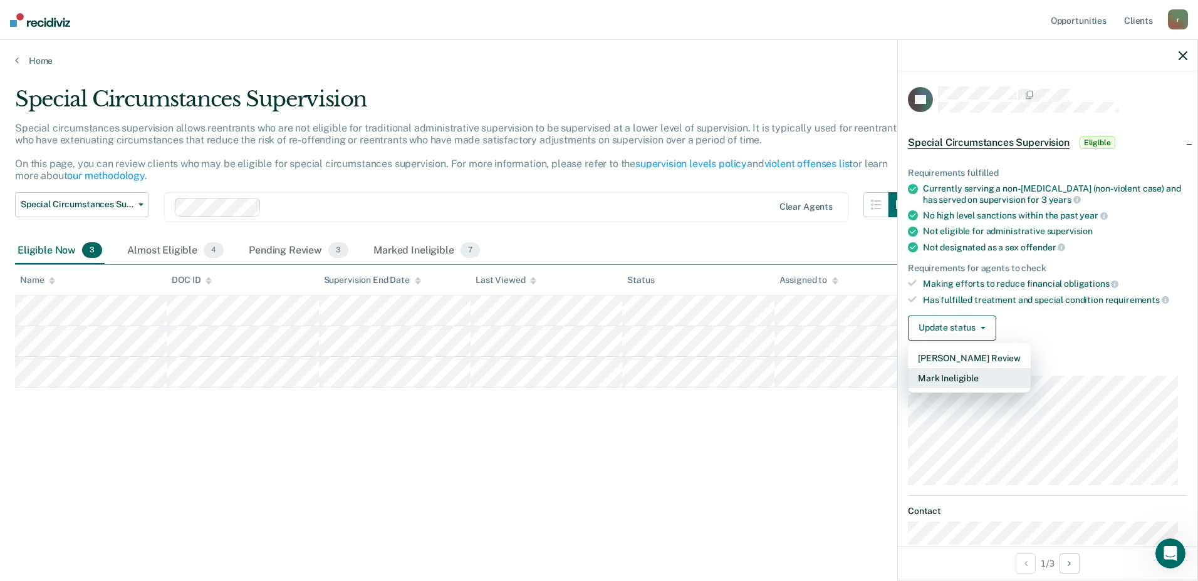
click at [983, 385] on button "Mark Ineligible" at bounding box center [969, 378] width 123 height 20
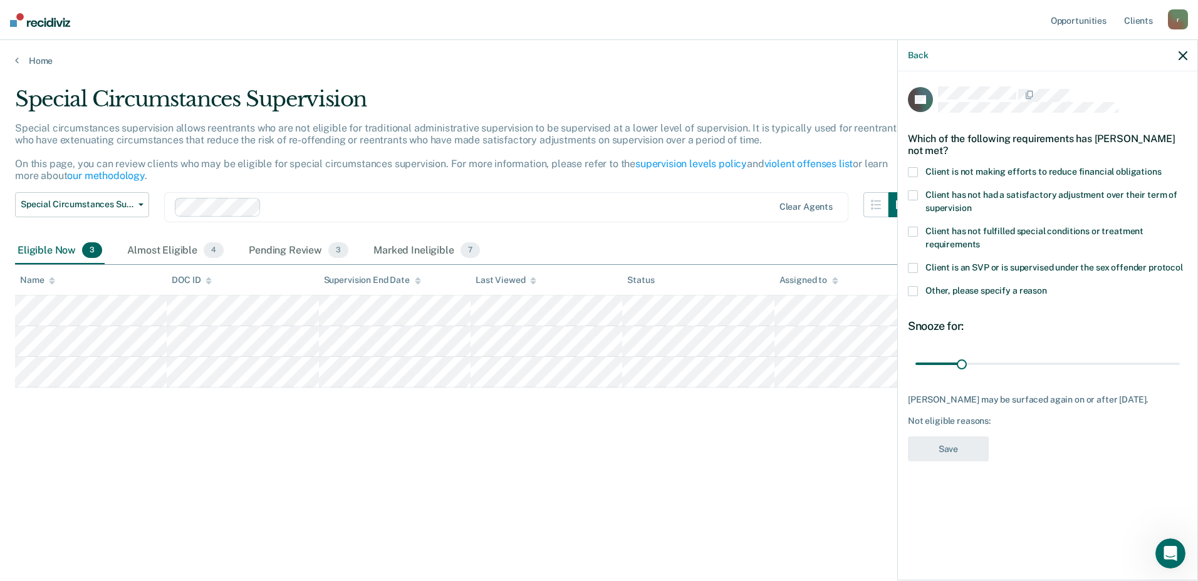
click at [914, 173] on span at bounding box center [913, 172] width 10 height 10
click at [1161, 167] on input "Client is not making efforts to reduce financial obligations" at bounding box center [1161, 167] width 0 height 0
click at [953, 453] on button "Save" at bounding box center [948, 450] width 81 height 26
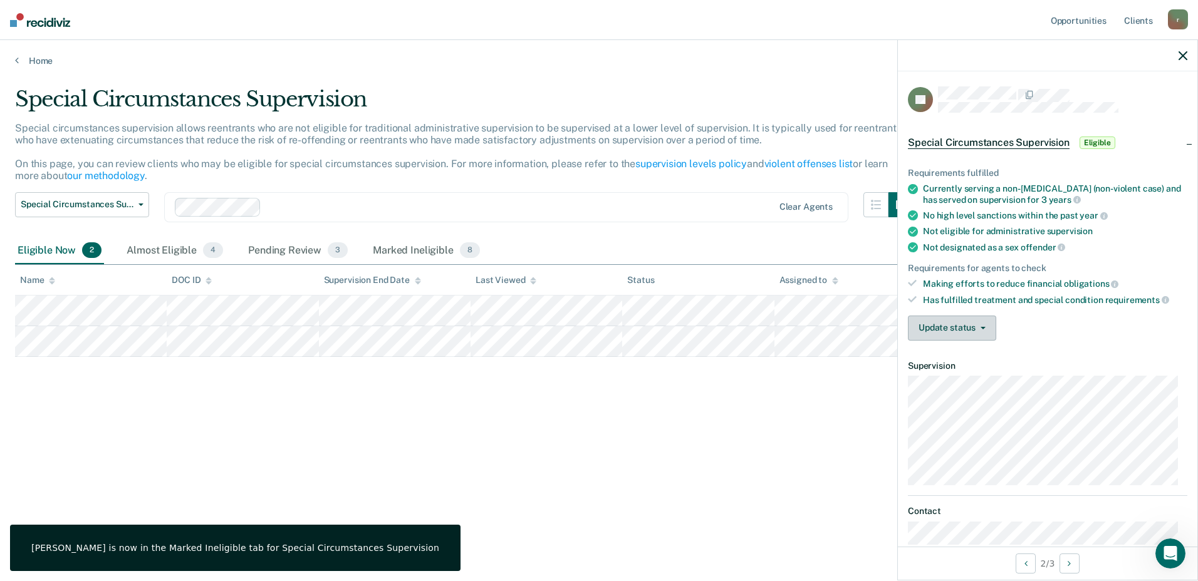
click at [981, 327] on icon "button" at bounding box center [982, 328] width 5 height 3
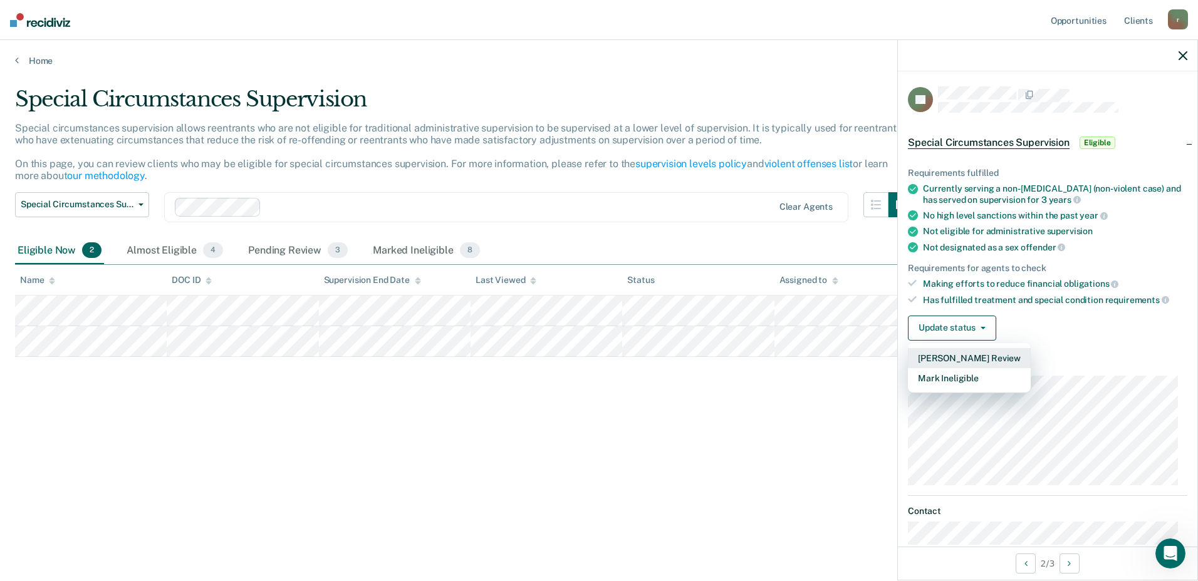
click at [1007, 356] on button "Mark Pending Review" at bounding box center [969, 358] width 123 height 20
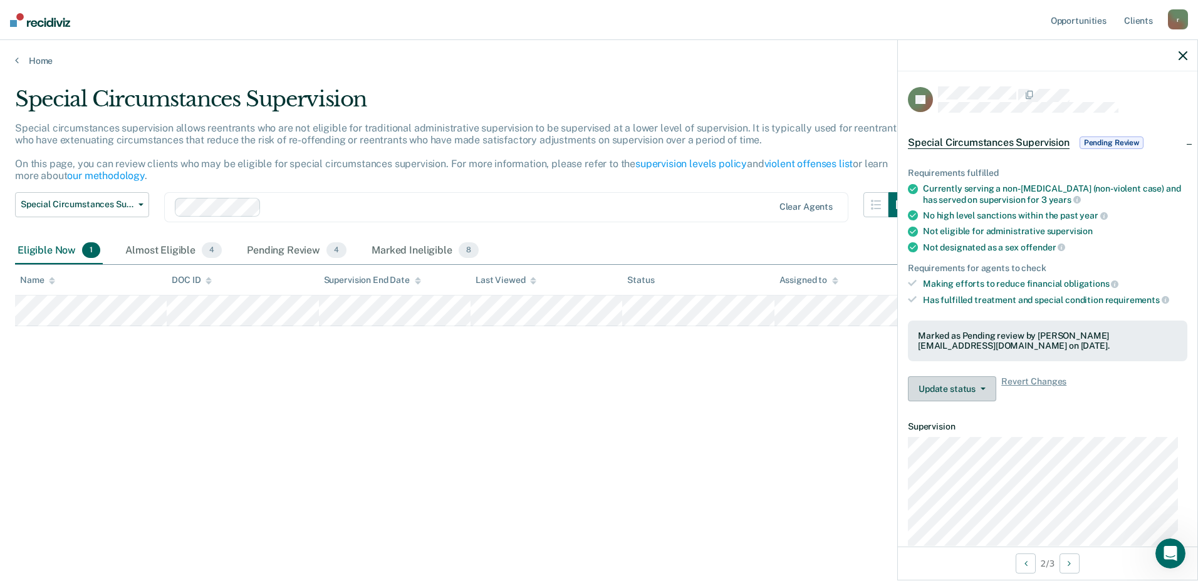
click at [987, 383] on button "Update status" at bounding box center [952, 389] width 88 height 25
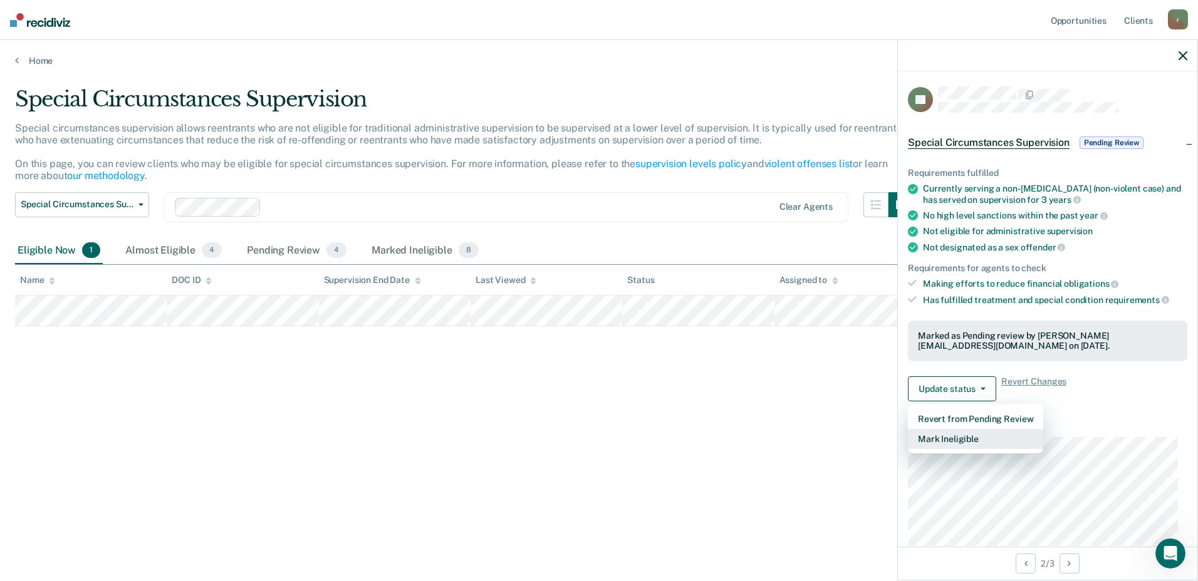
click at [977, 443] on button "Mark Ineligible" at bounding box center [975, 439] width 135 height 20
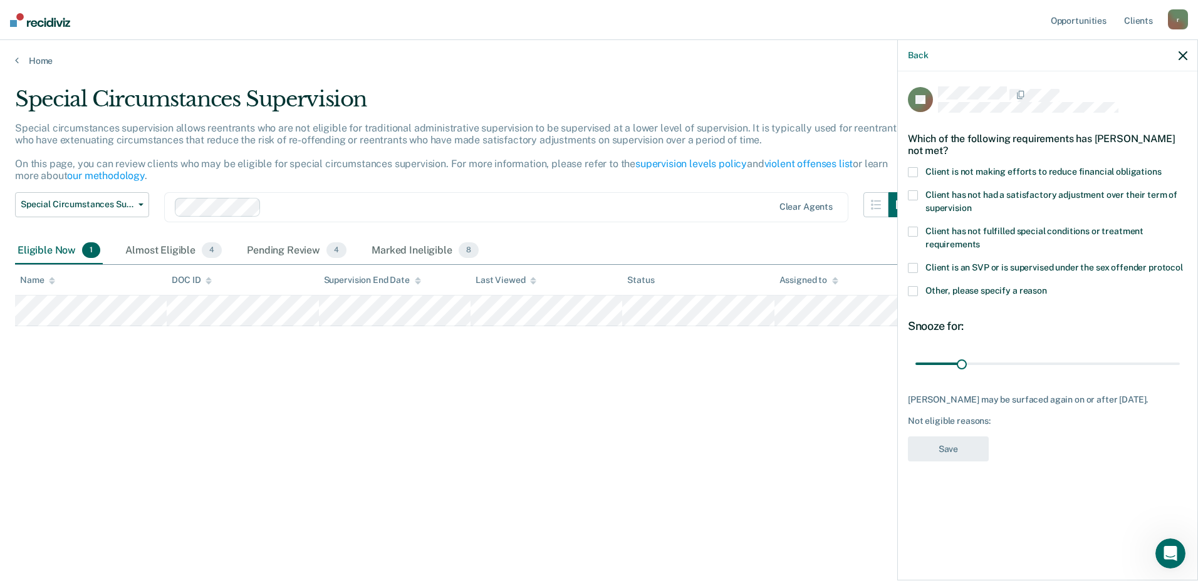
click at [930, 167] on span "Client is not making efforts to reduce financial obligations" at bounding box center [1043, 172] width 236 height 10
click at [1161, 167] on input "Client is not making efforts to reduce financial obligations" at bounding box center [1161, 167] width 0 height 0
click at [959, 446] on button "Save" at bounding box center [948, 450] width 81 height 26
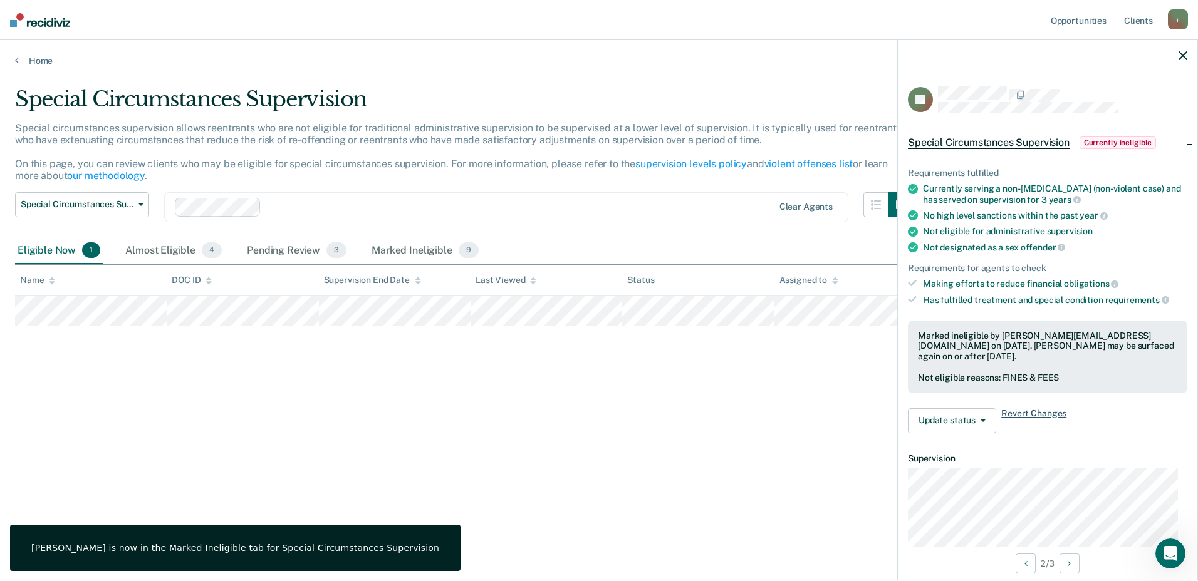
click at [1045, 413] on span "Revert Changes" at bounding box center [1033, 420] width 65 height 25
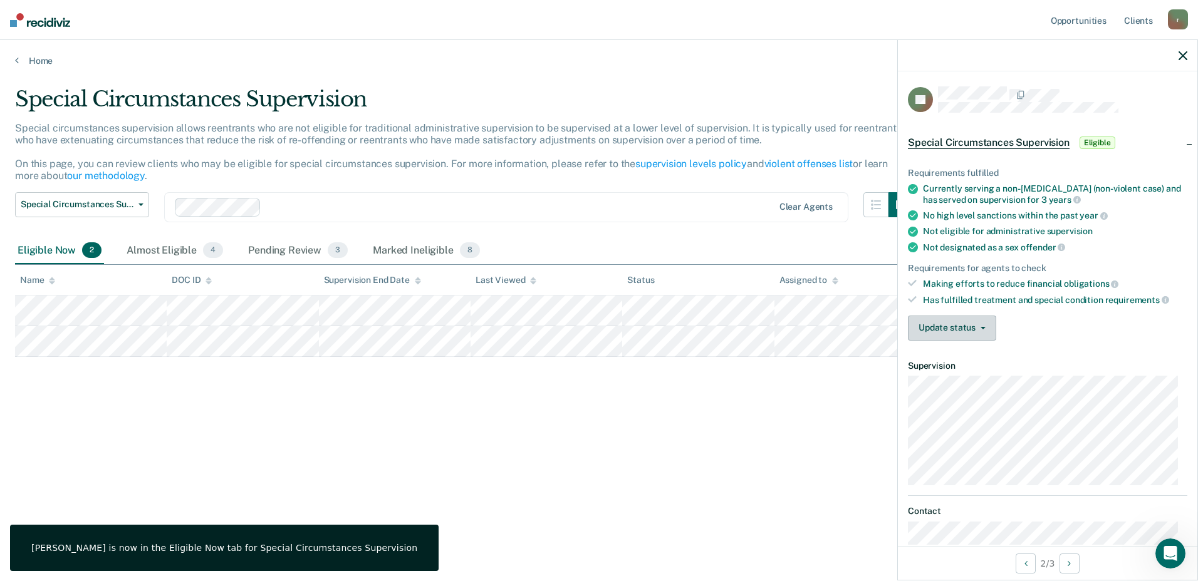
click at [977, 316] on button "Update status" at bounding box center [952, 328] width 88 height 25
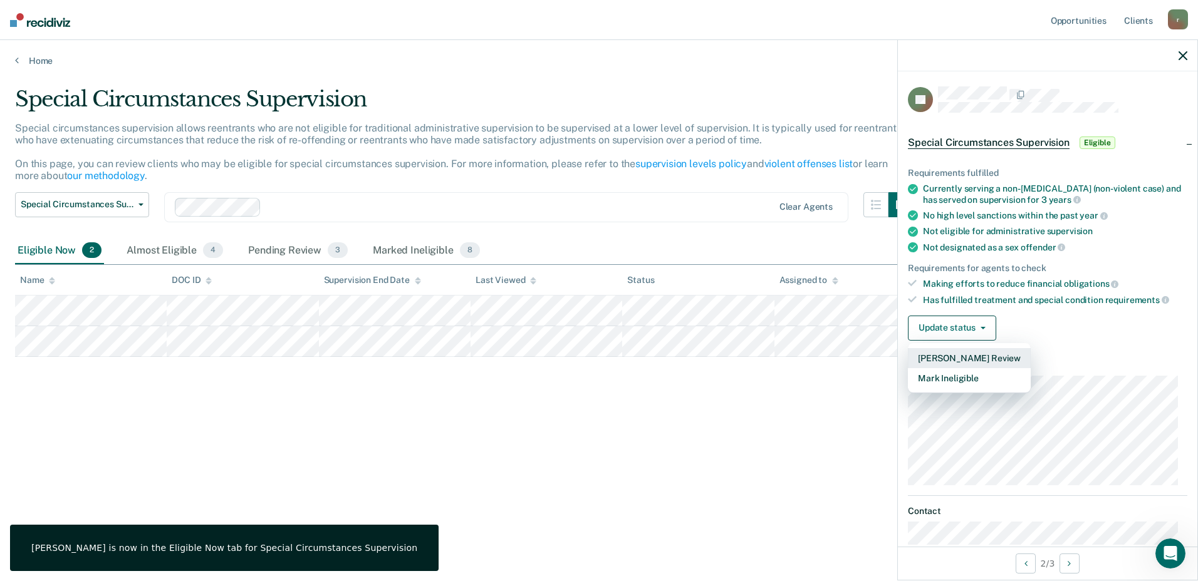
click at [979, 356] on button "Mark Pending Review" at bounding box center [969, 358] width 123 height 20
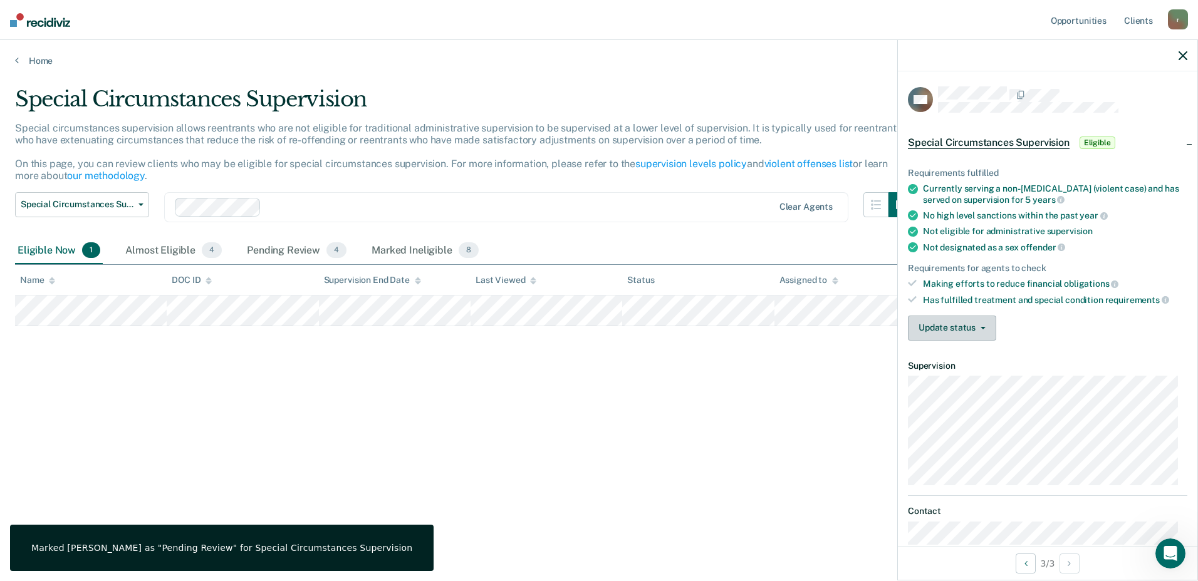
click at [992, 323] on button "Update status" at bounding box center [952, 328] width 88 height 25
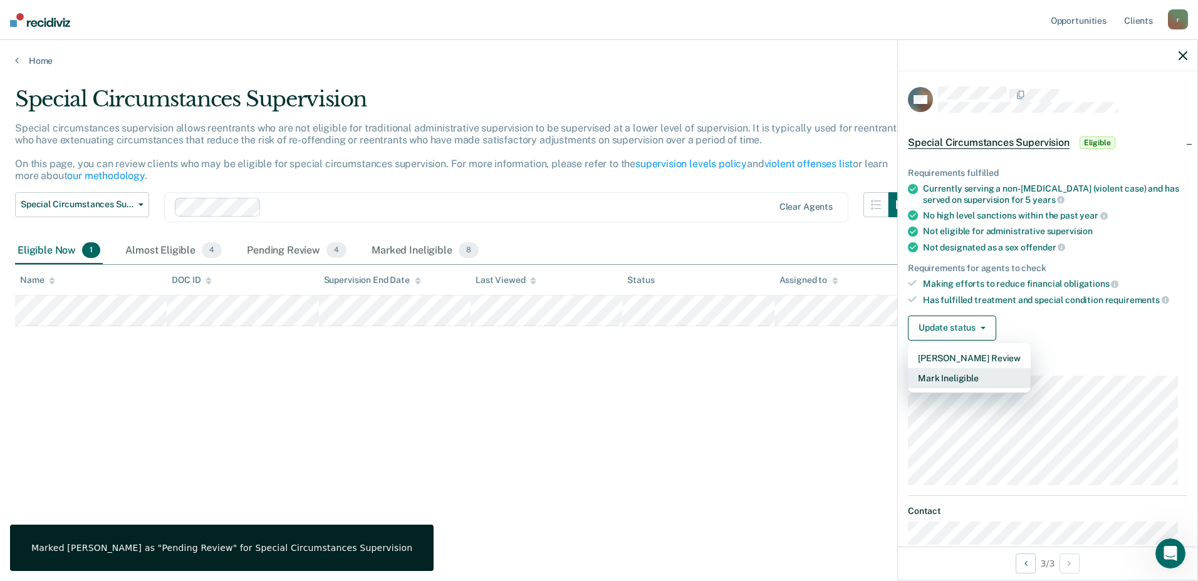
click at [969, 378] on button "Mark Ineligible" at bounding box center [969, 378] width 123 height 20
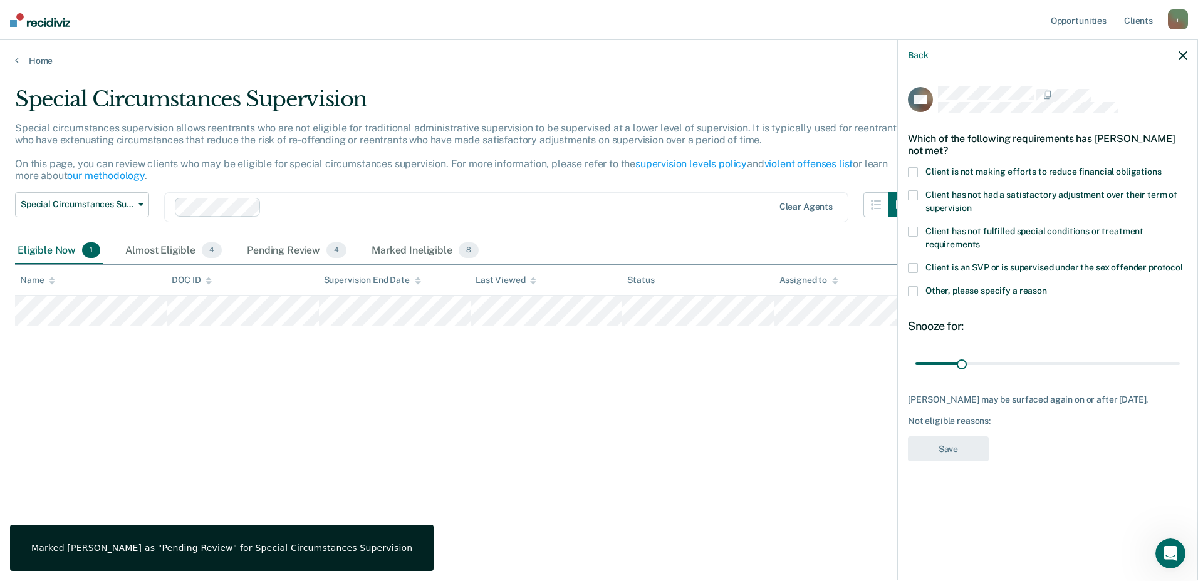
click at [919, 173] on label "Client is not making efforts to reduce financial obligations" at bounding box center [1047, 173] width 279 height 13
click at [1161, 167] on input "Client is not making efforts to reduce financial obligations" at bounding box center [1161, 167] width 0 height 0
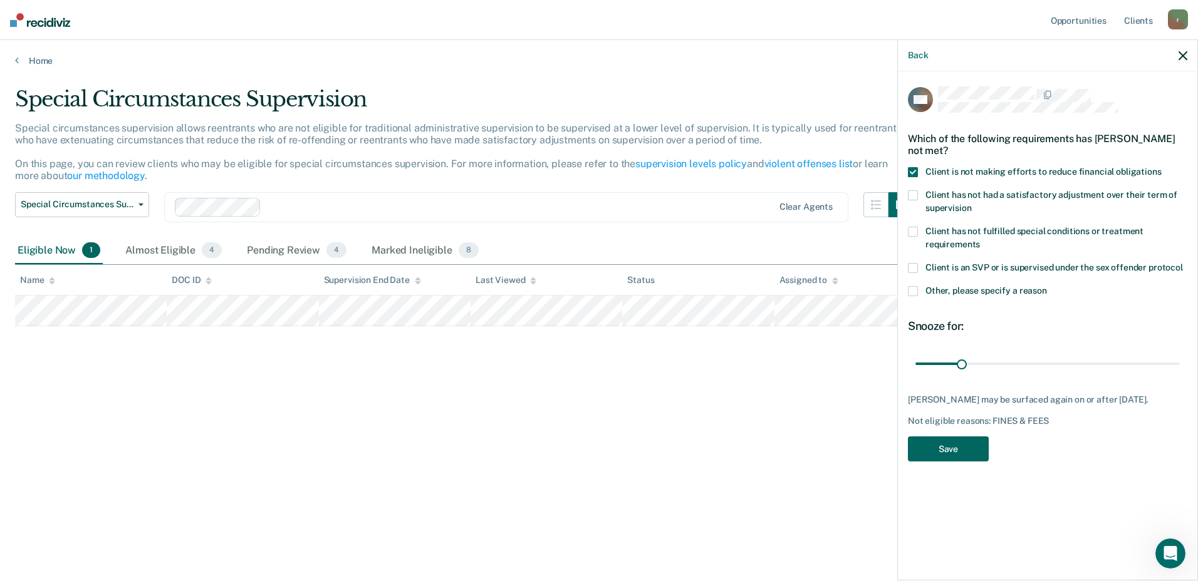
click at [962, 450] on button "Save" at bounding box center [948, 450] width 81 height 26
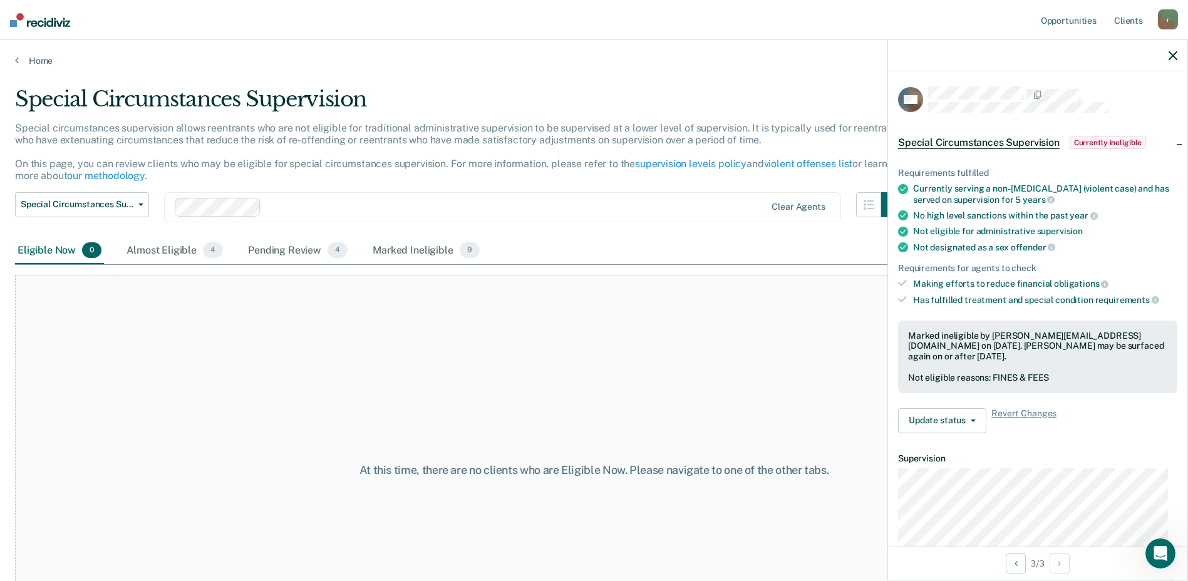
click at [1172, 54] on icon "button" at bounding box center [1173, 55] width 9 height 9
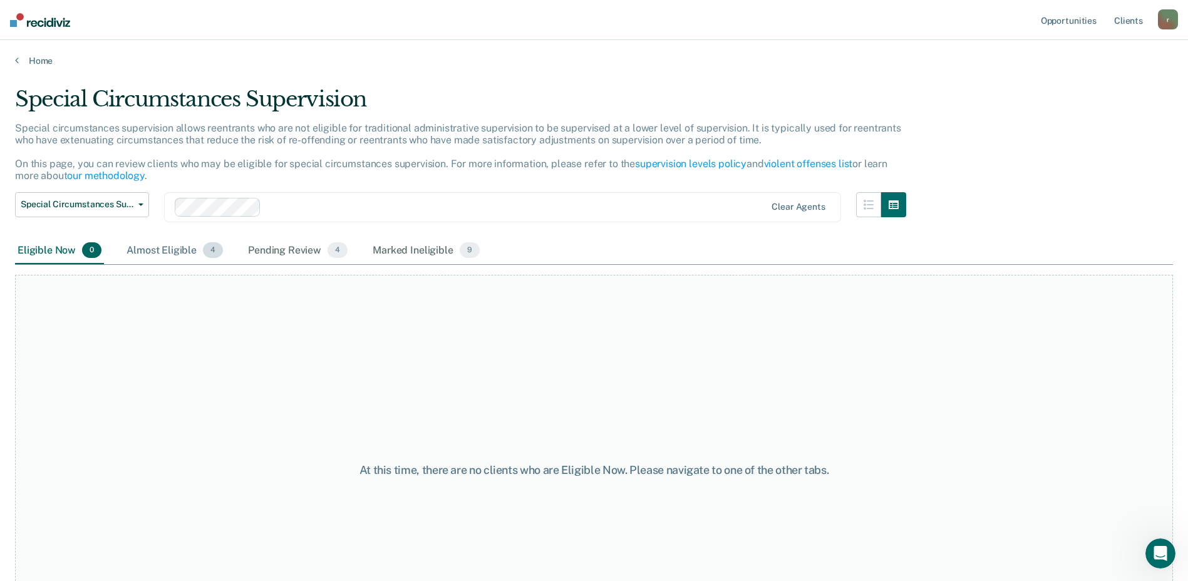
click at [184, 240] on div "Almost Eligible 4" at bounding box center [174, 251] width 101 height 28
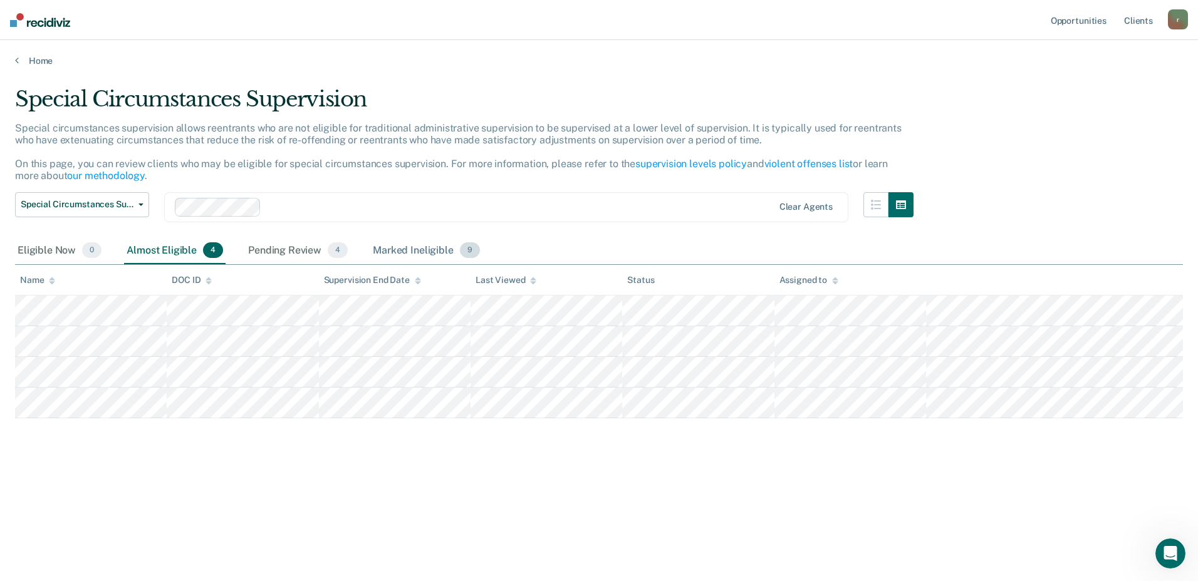
click at [407, 252] on div "Marked Ineligible 9" at bounding box center [426, 251] width 112 height 28
